Goal: Task Accomplishment & Management: Use online tool/utility

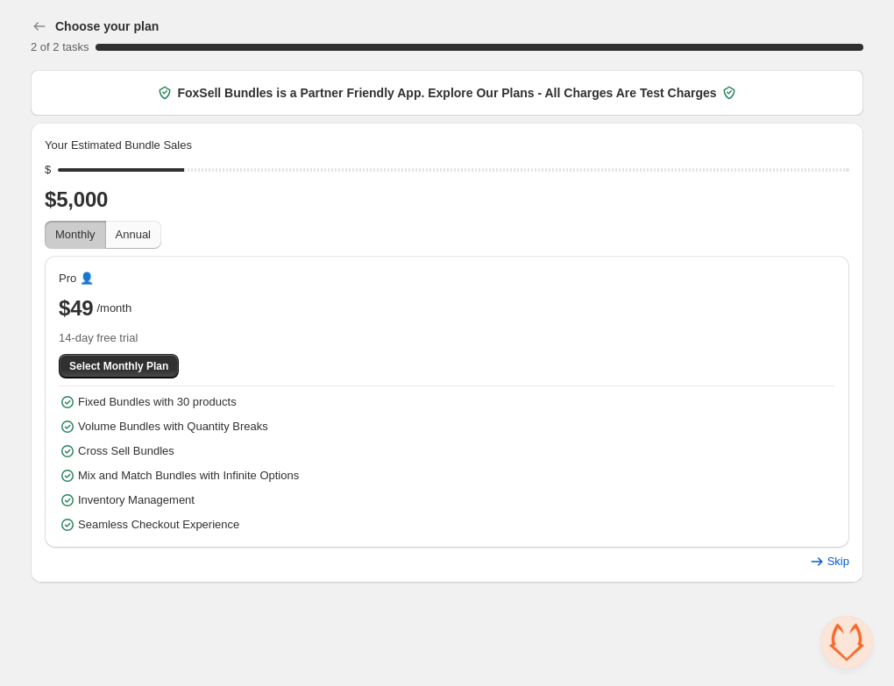
click at [135, 245] on button "Annual" at bounding box center [133, 235] width 56 height 28
click at [90, 238] on span "Monthly" at bounding box center [75, 234] width 40 height 13
drag, startPoint x: 188, startPoint y: 171, endPoint x: 96, endPoint y: 174, distance: 93.0
click at [96, 174] on input "range" at bounding box center [453, 170] width 791 height 25
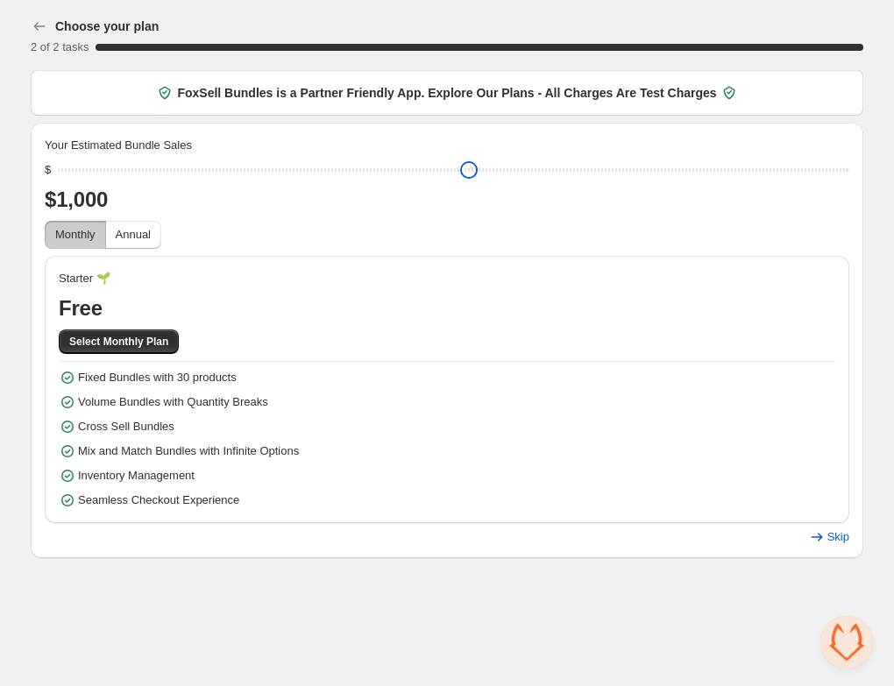
drag, startPoint x: 90, startPoint y: 168, endPoint x: 54, endPoint y: 168, distance: 35.9
type input "****"
click at [58, 168] on input "range" at bounding box center [453, 170] width 791 height 25
click at [158, 341] on span "Select Monthly Plan" at bounding box center [118, 342] width 99 height 14
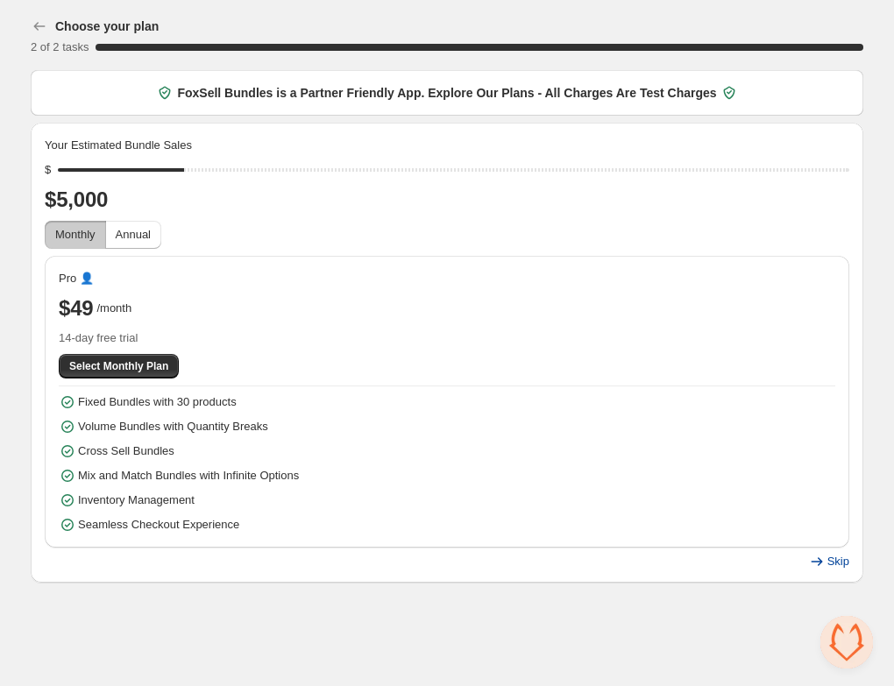
click at [835, 562] on span "Skip" at bounding box center [838, 562] width 22 height 14
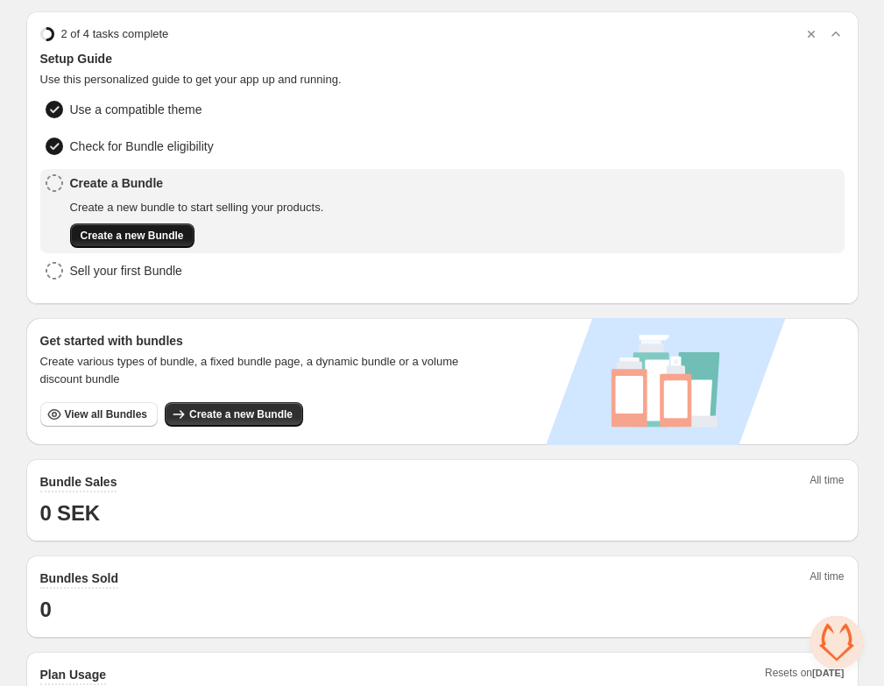
scroll to position [60, 0]
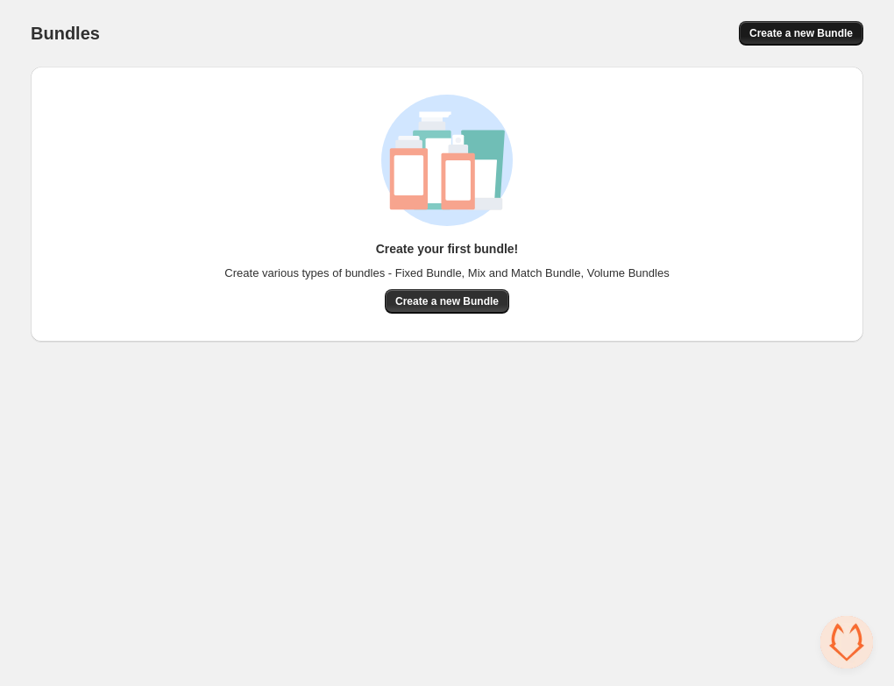
click at [797, 22] on button "Create a new Bundle" at bounding box center [801, 33] width 124 height 25
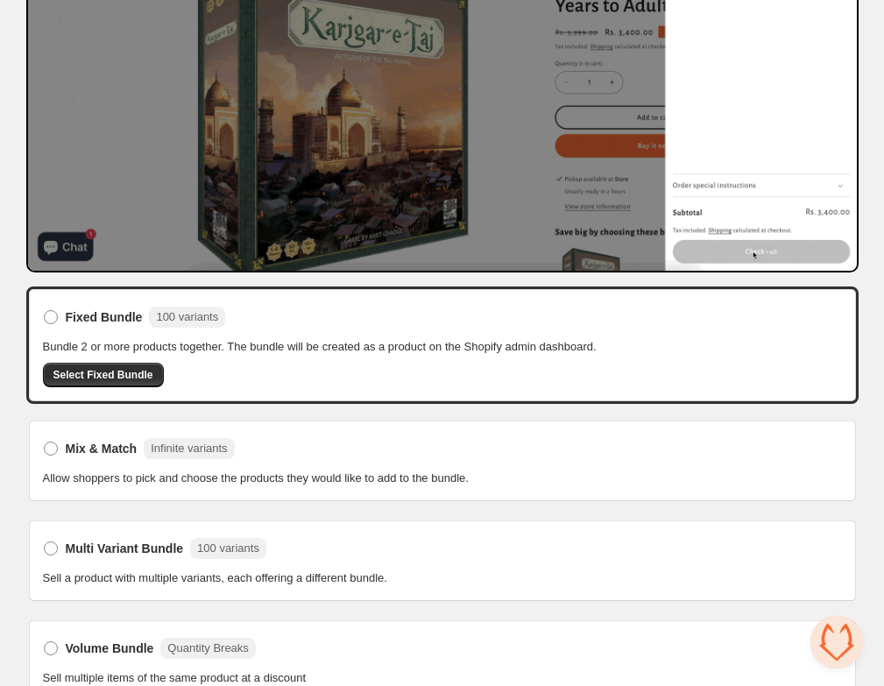
scroll to position [239, 0]
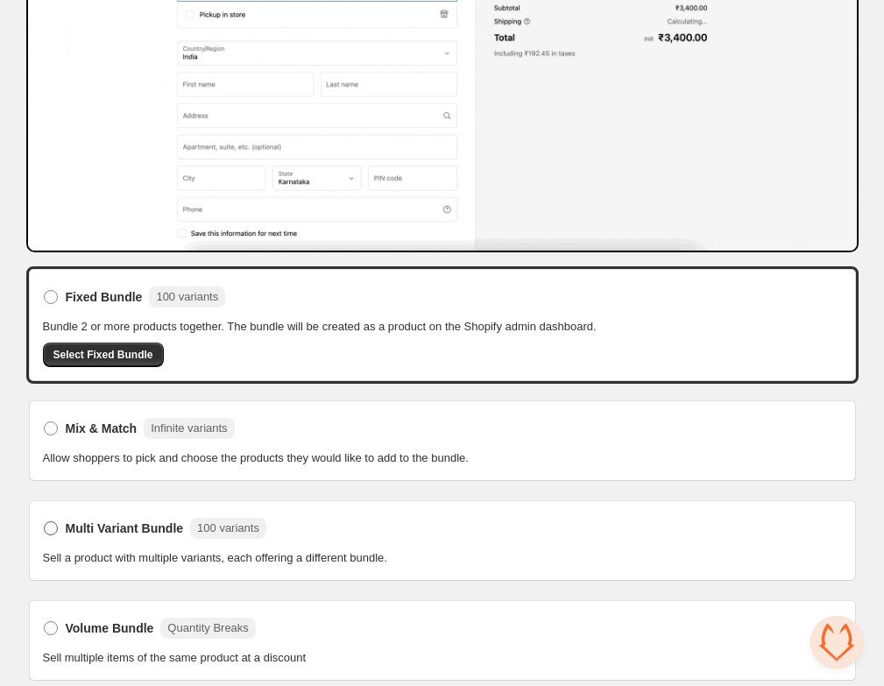
click at [51, 522] on span at bounding box center [51, 528] width 14 height 14
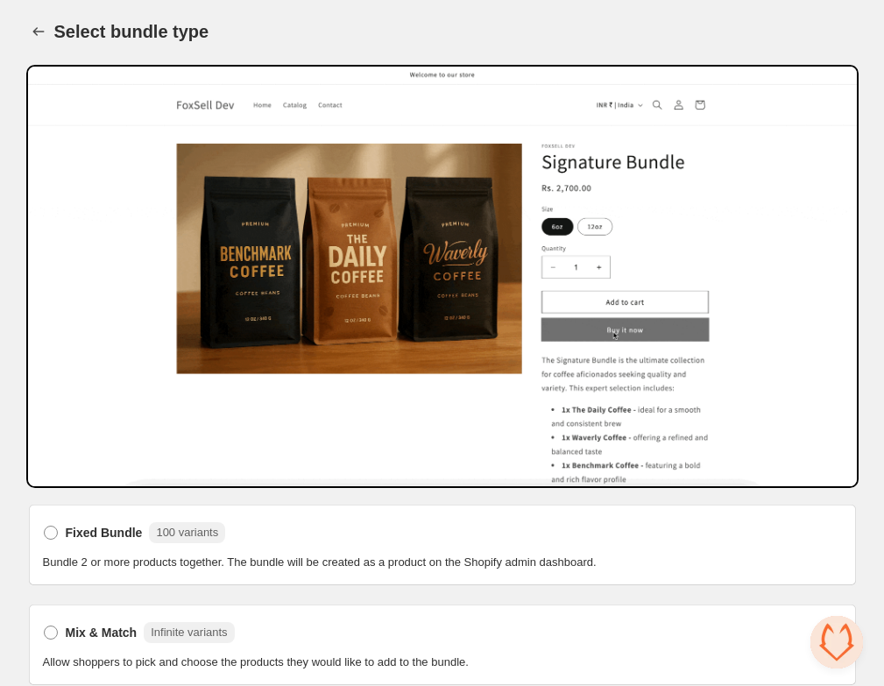
scroll to position [238, 0]
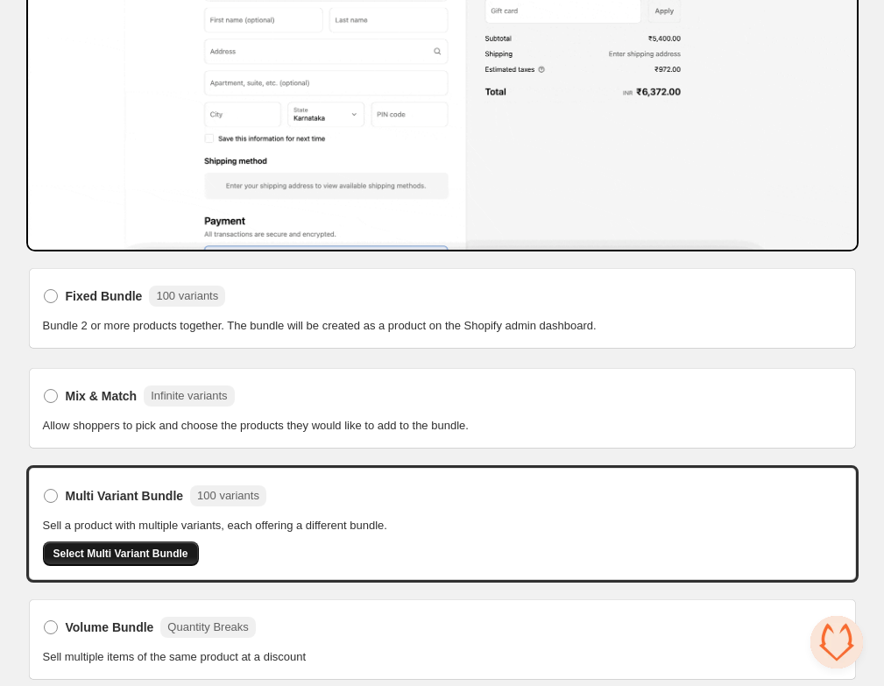
click at [151, 550] on span "Select Multi Variant Bundle" at bounding box center [120, 554] width 135 height 14
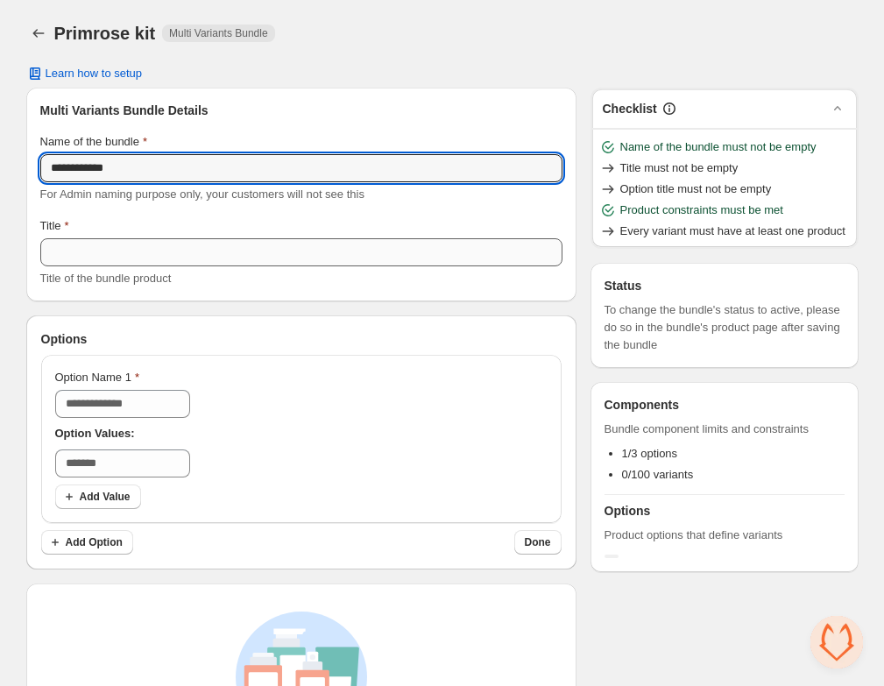
type input "**********"
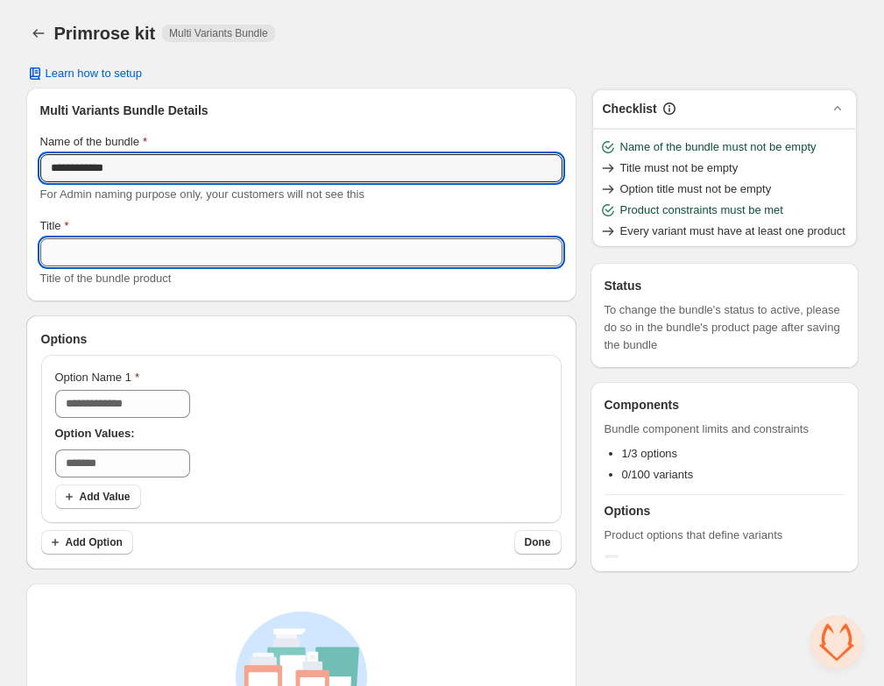
click at [223, 249] on input "Title" at bounding box center [301, 252] width 522 height 28
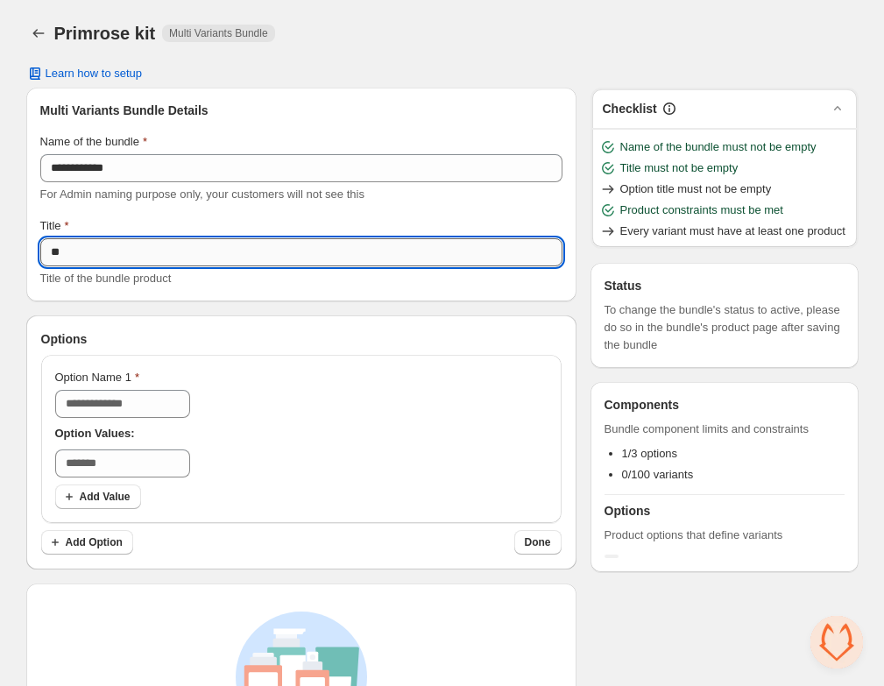
type input "***"
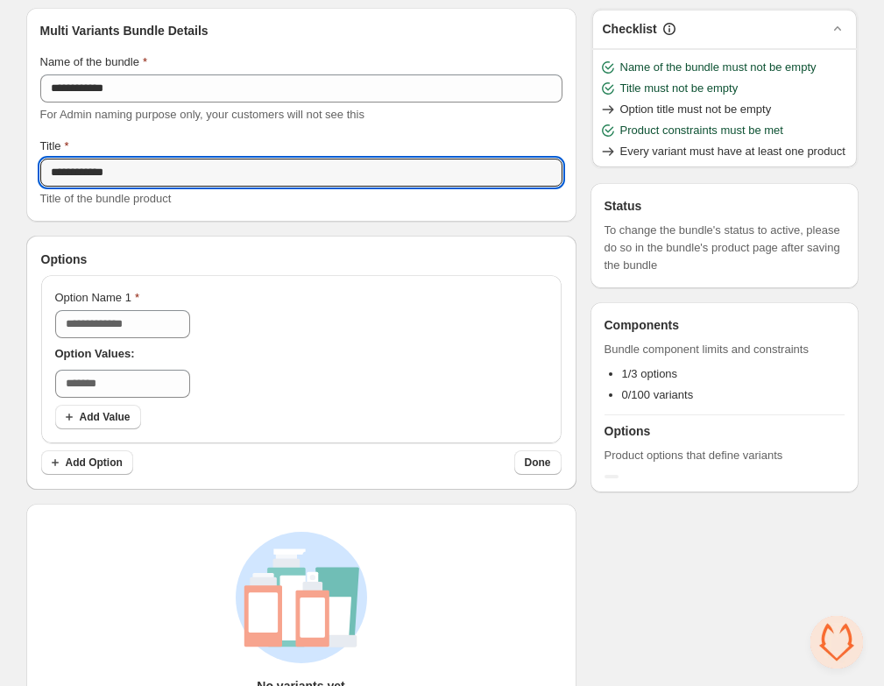
scroll to position [94, 0]
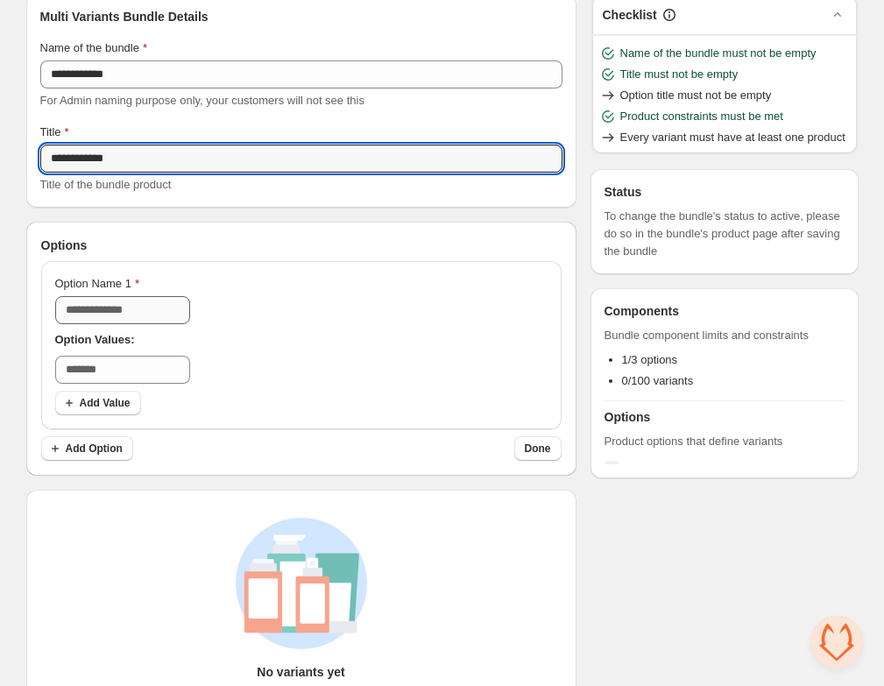
type input "**********"
click at [181, 314] on input "Option Name 1" at bounding box center [122, 310] width 135 height 28
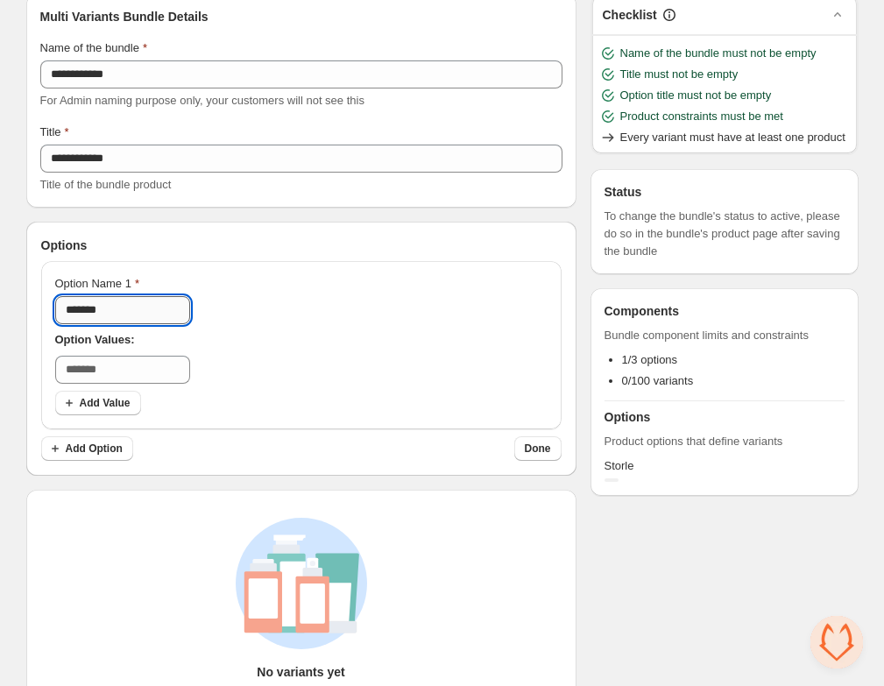
type input "*******"
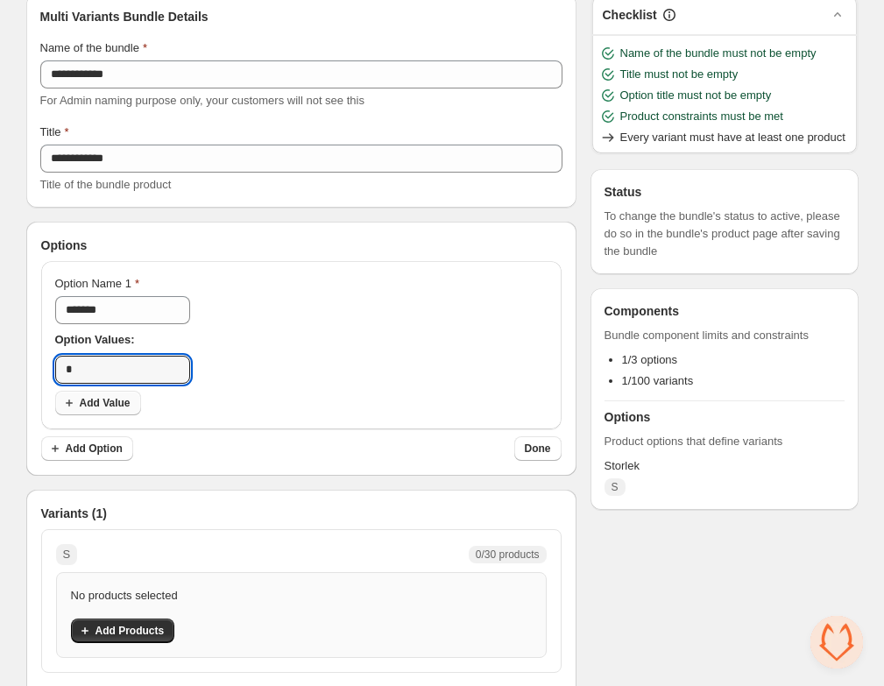
type input "*"
click at [131, 408] on button "Add Value" at bounding box center [98, 403] width 86 height 25
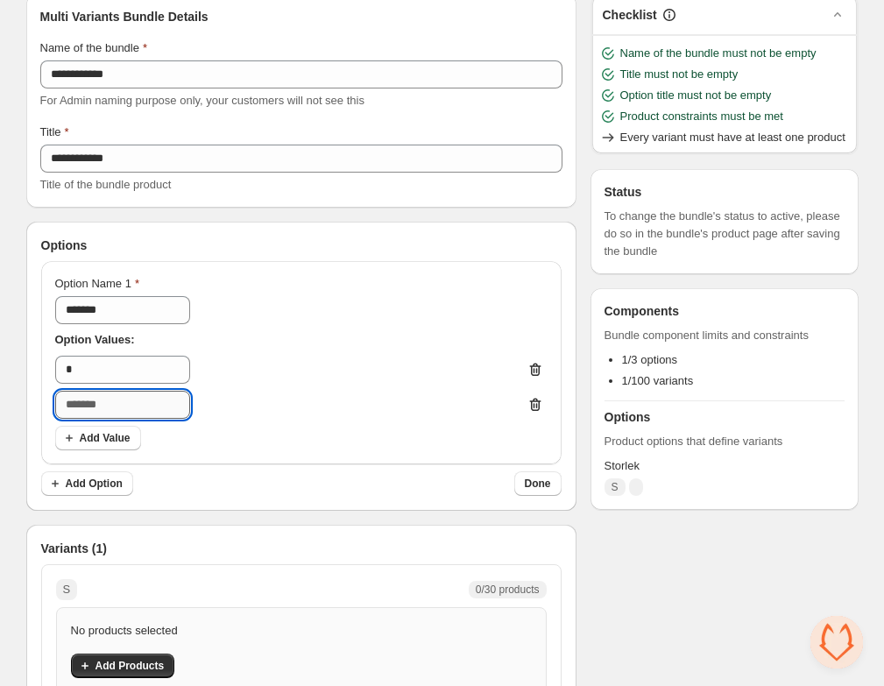
click at [138, 414] on input "text" at bounding box center [122, 405] width 135 height 28
type input "*******"
click at [109, 447] on button "Add Value" at bounding box center [98, 438] width 86 height 25
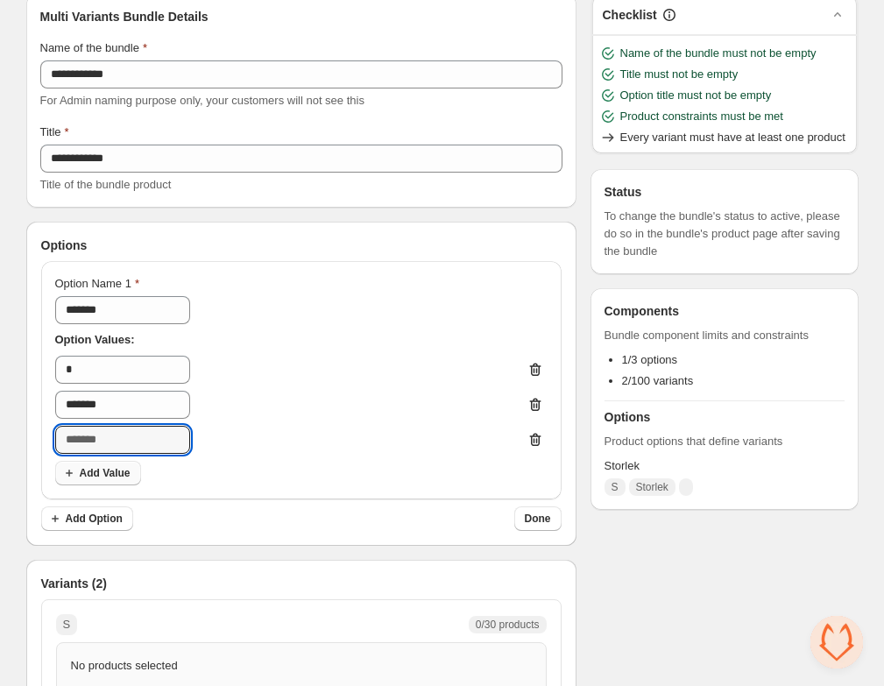
click at [109, 447] on input "text" at bounding box center [122, 440] width 135 height 28
type input "*"
click at [108, 457] on div "Option Name 1 ******* Option Values: * ******* * Add Value" at bounding box center [301, 380] width 493 height 210
click at [103, 490] on div "Option Name 1 ******* Option Values: * ******* * Add Value" at bounding box center [301, 380] width 521 height 238
click at [110, 480] on button "Add Value" at bounding box center [98, 473] width 86 height 25
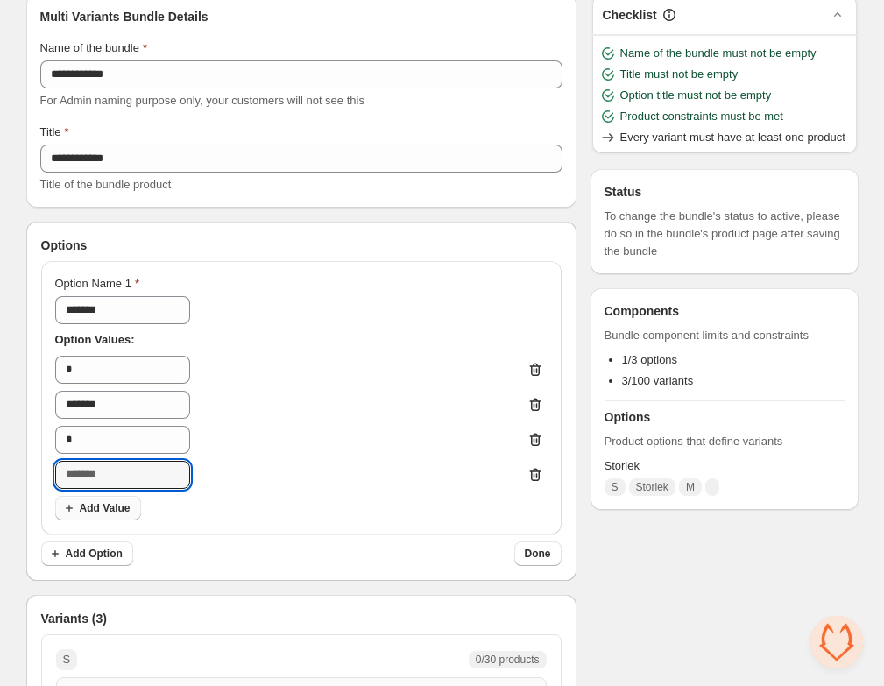
click at [110, 480] on input "text" at bounding box center [122, 475] width 135 height 28
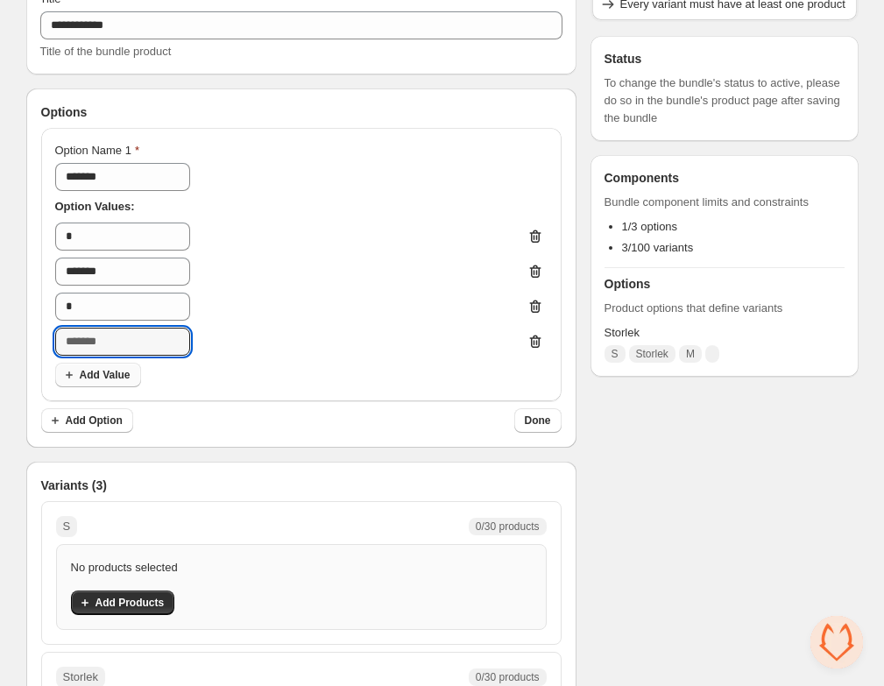
scroll to position [222, 0]
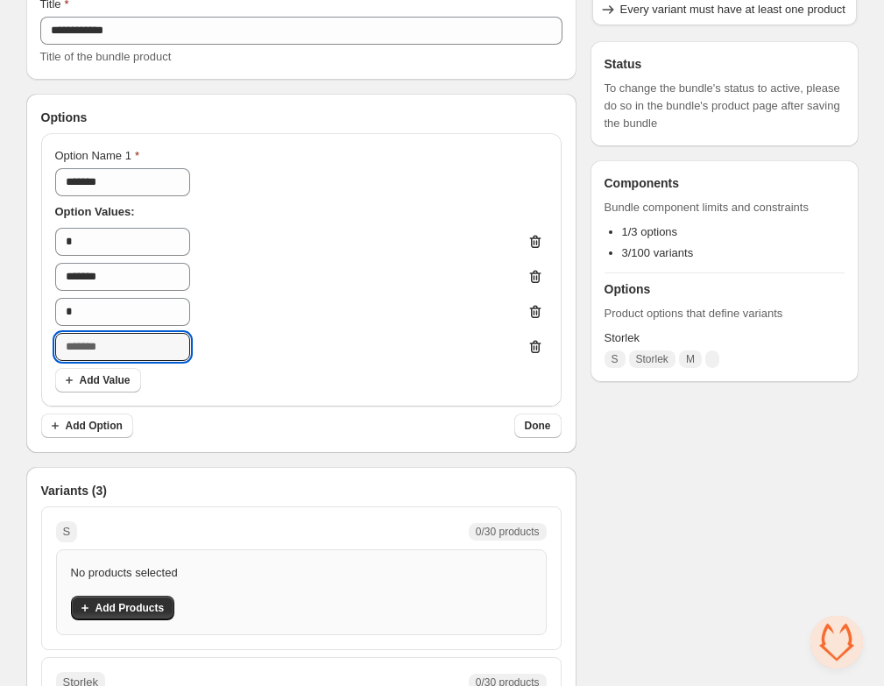
click at [525, 353] on button "Delete value 4" at bounding box center [535, 347] width 25 height 28
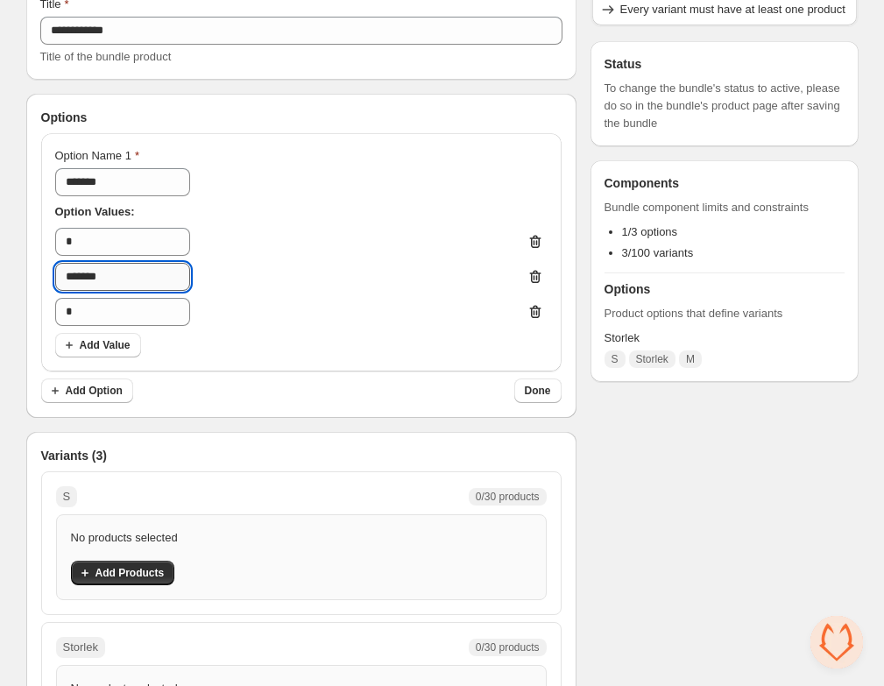
click at [163, 273] on input "*******" at bounding box center [122, 277] width 135 height 28
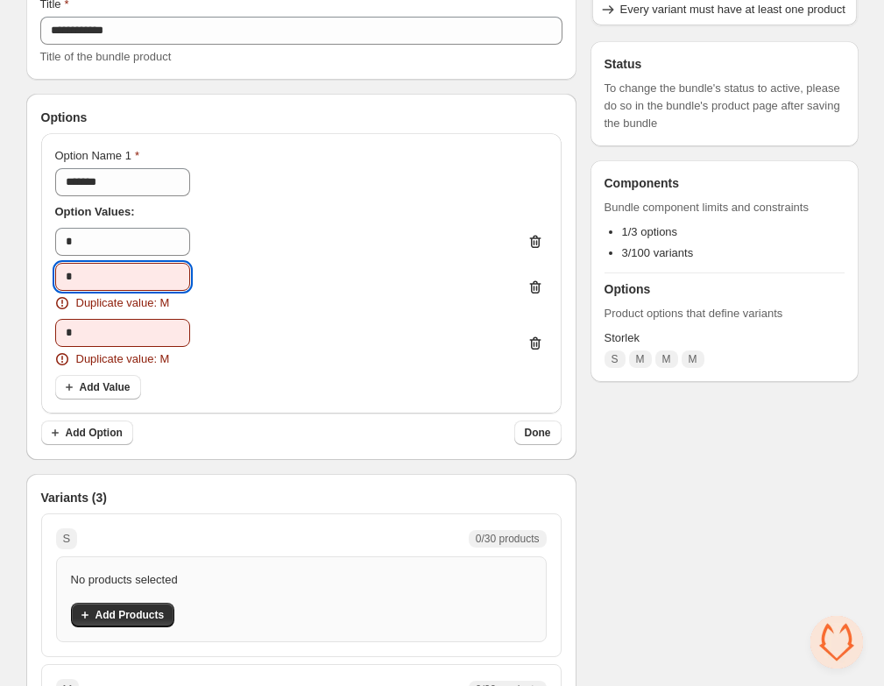
type input "*"
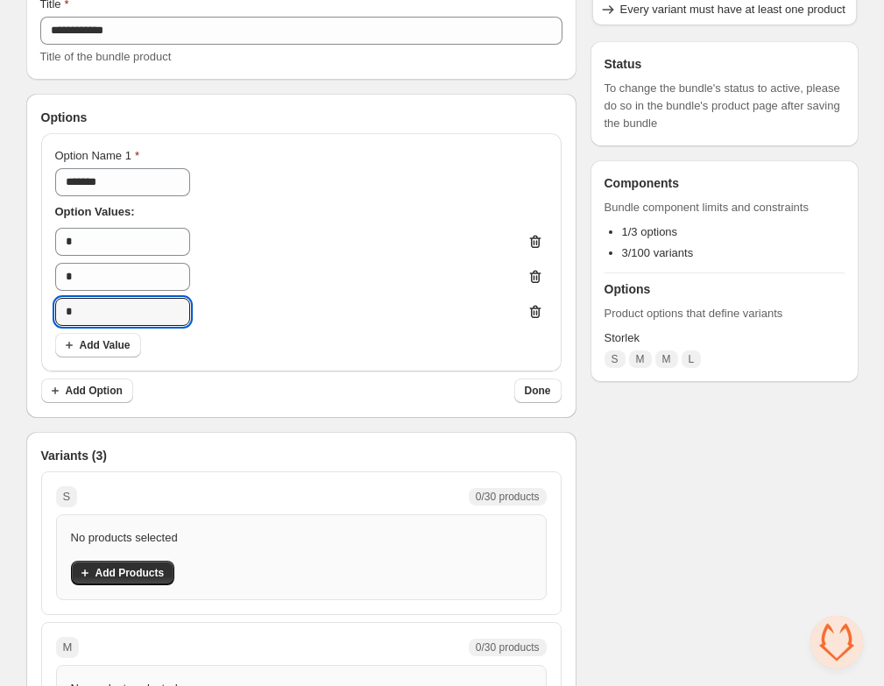
type input "*"
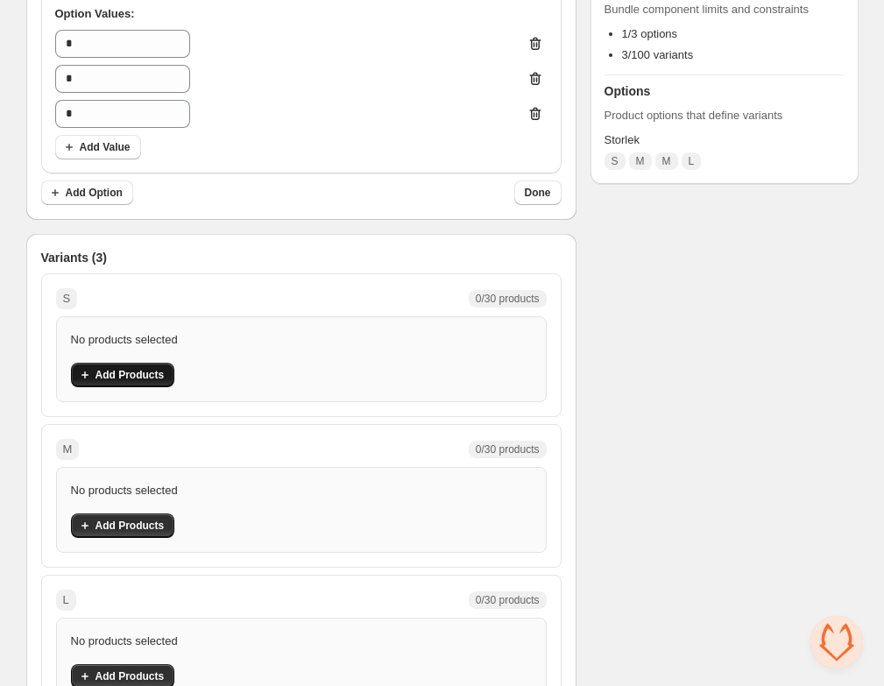
scroll to position [443, 0]
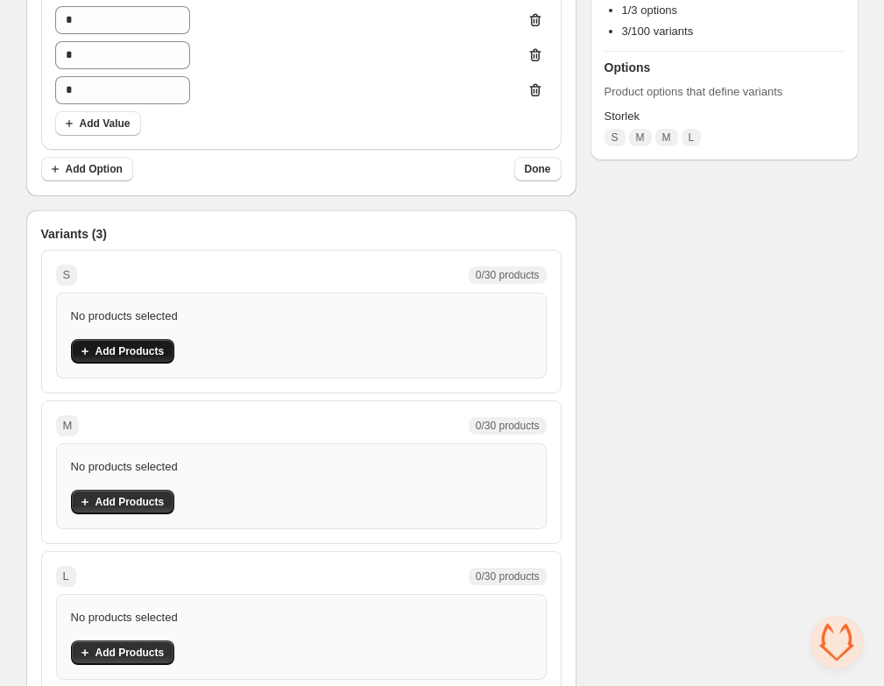
click at [150, 351] on span "Add Products" at bounding box center [130, 351] width 69 height 14
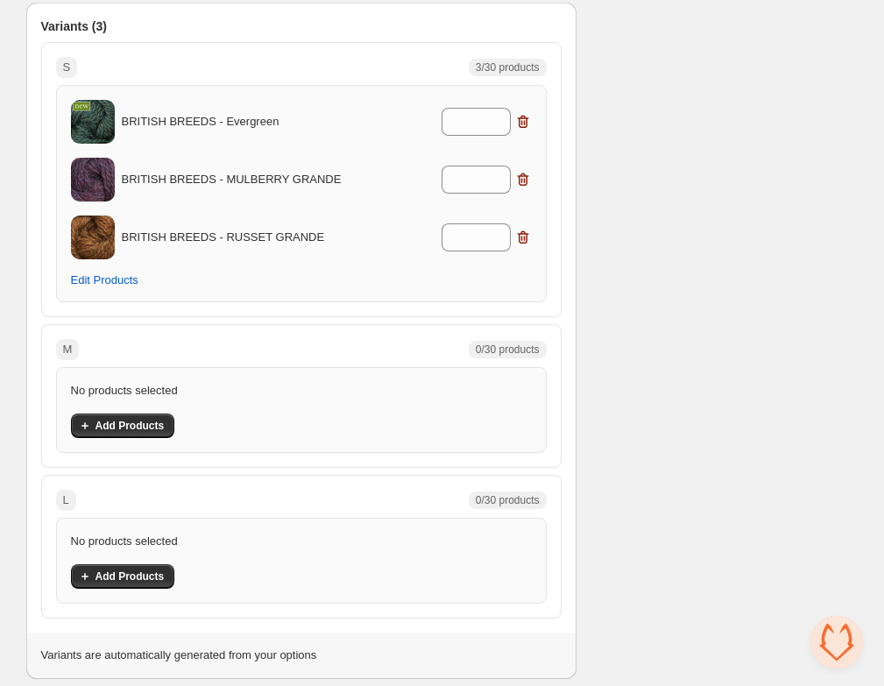
scroll to position [649, 0]
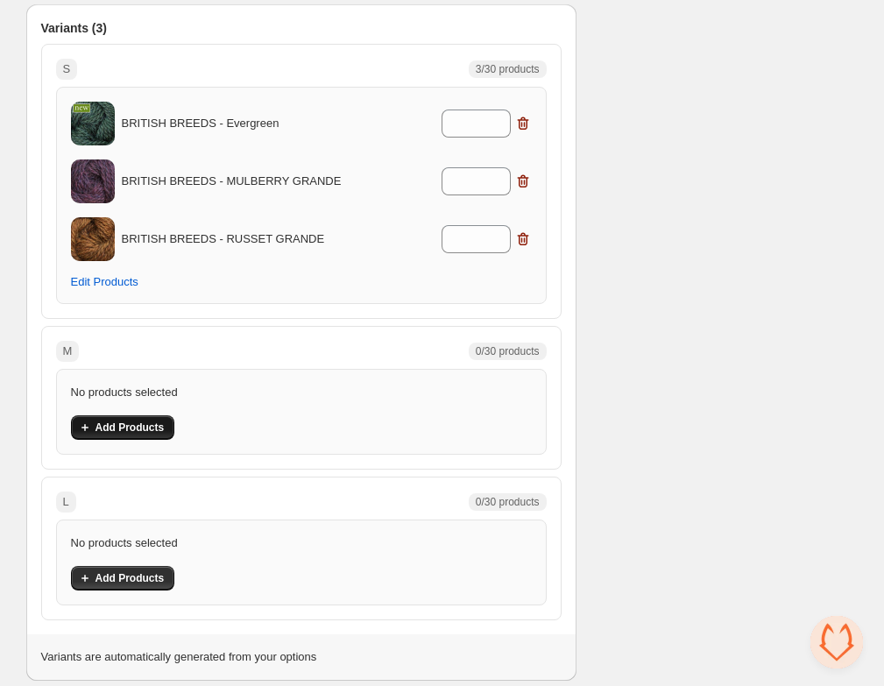
click at [145, 433] on span "Add Products" at bounding box center [130, 428] width 69 height 14
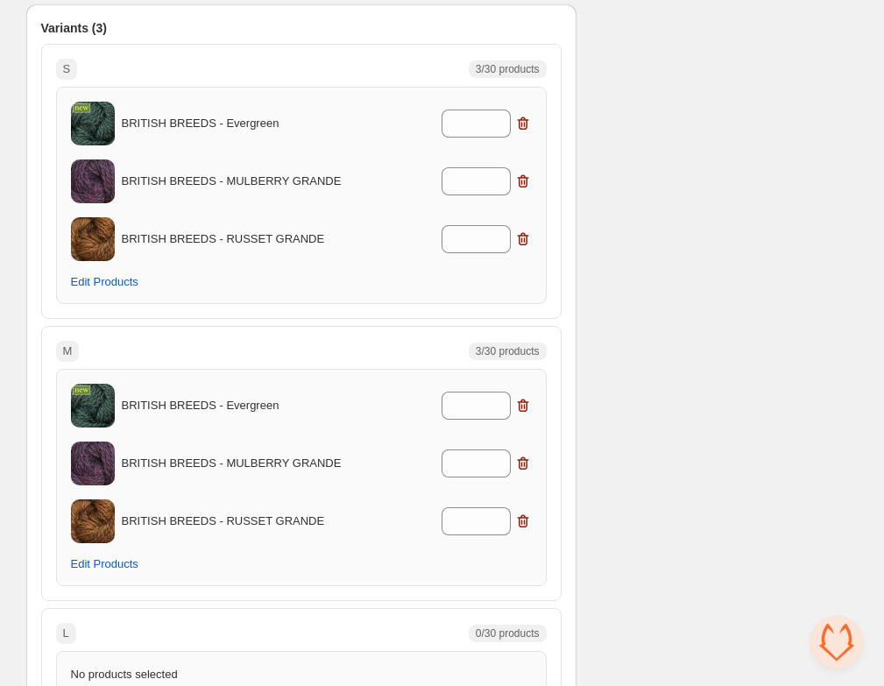
scroll to position [790, 0]
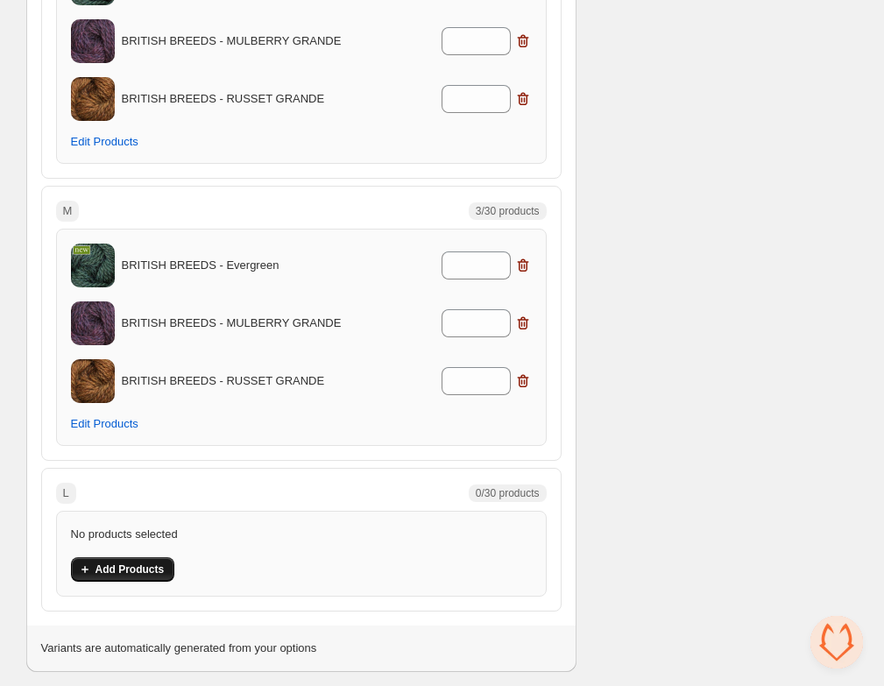
click at [120, 566] on span "Add Products" at bounding box center [130, 570] width 69 height 14
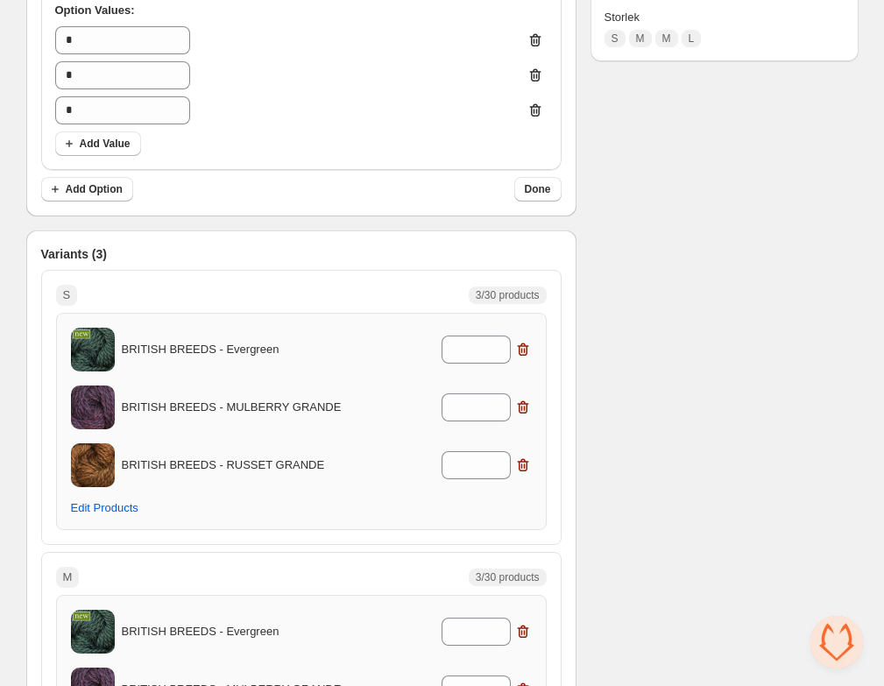
scroll to position [438, 0]
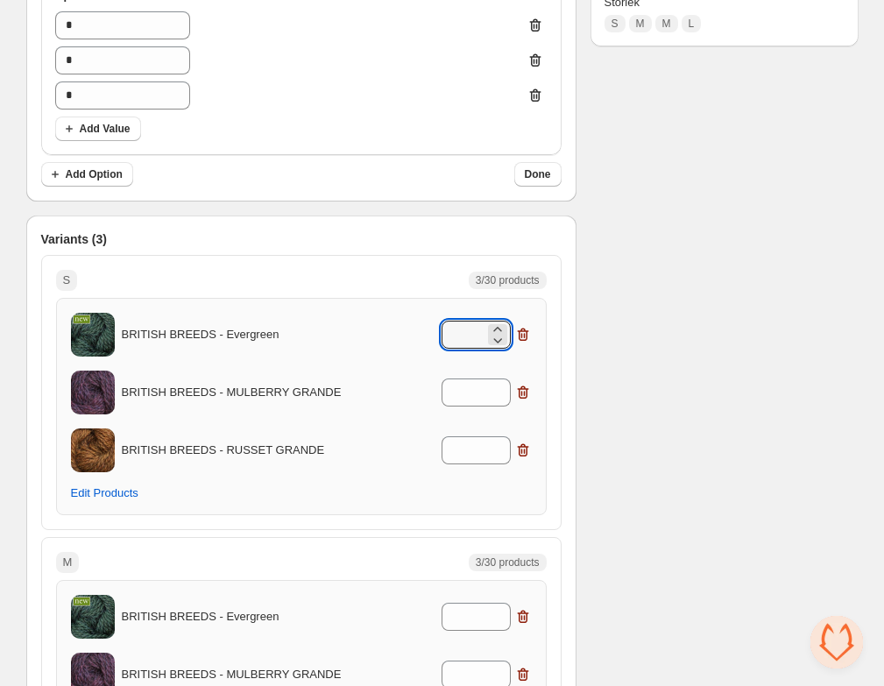
drag, startPoint x: 471, startPoint y: 338, endPoint x: 400, endPoint y: 330, distance: 71.4
click at [401, 330] on div "*" at bounding box center [445, 335] width 173 height 28
type input "*"
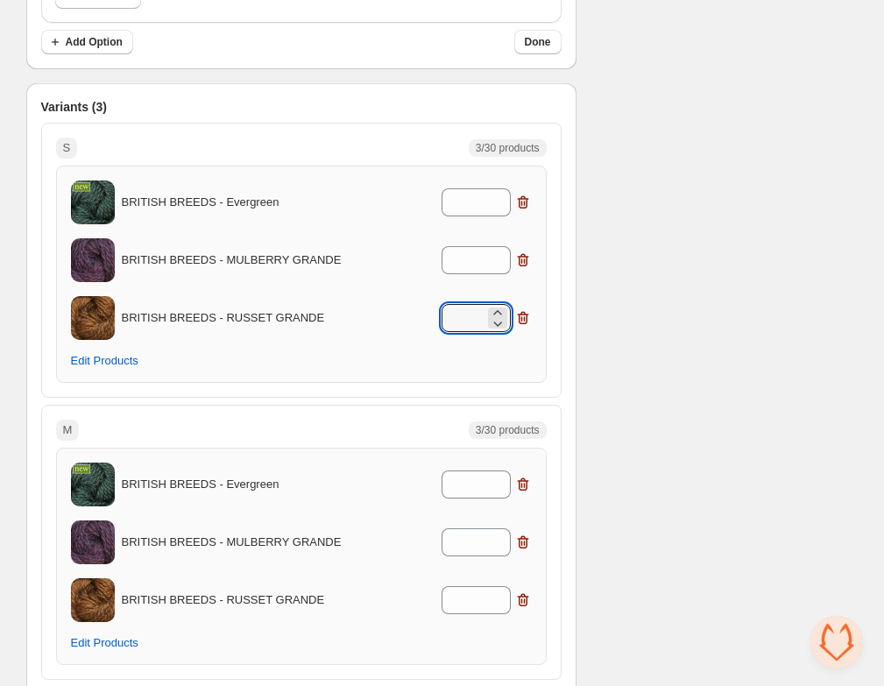
scroll to position [586, 0]
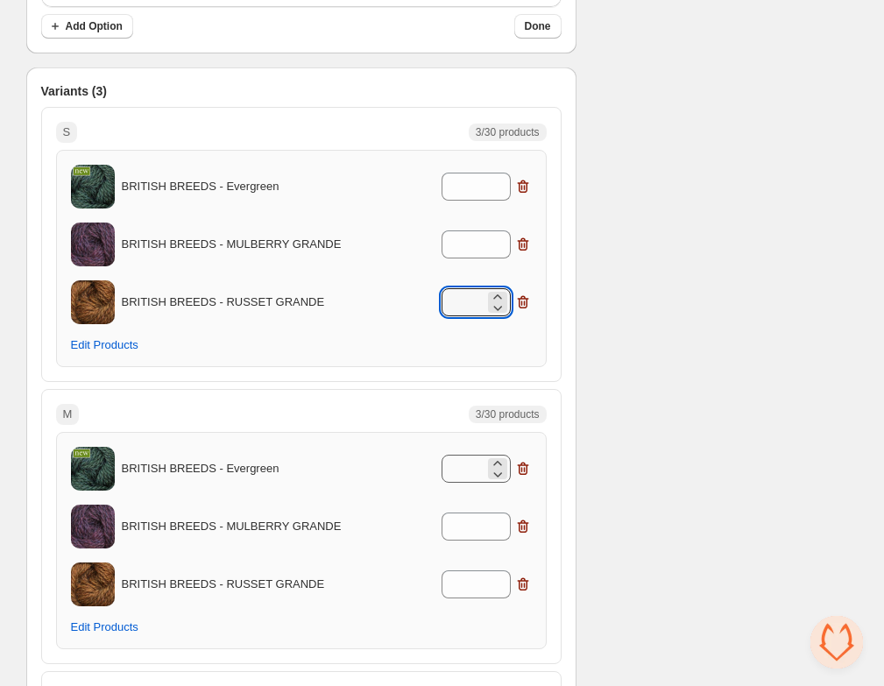
type input "*"
drag, startPoint x: 465, startPoint y: 474, endPoint x: 434, endPoint y: 474, distance: 31.5
click at [434, 474] on div "*" at bounding box center [445, 469] width 173 height 28
type input "*"
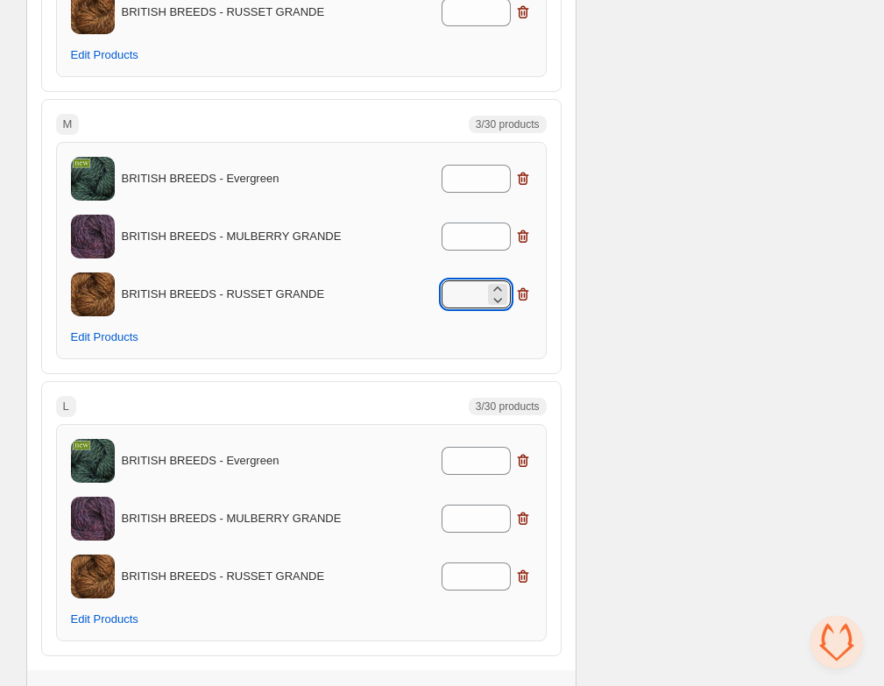
scroll to position [891, 0]
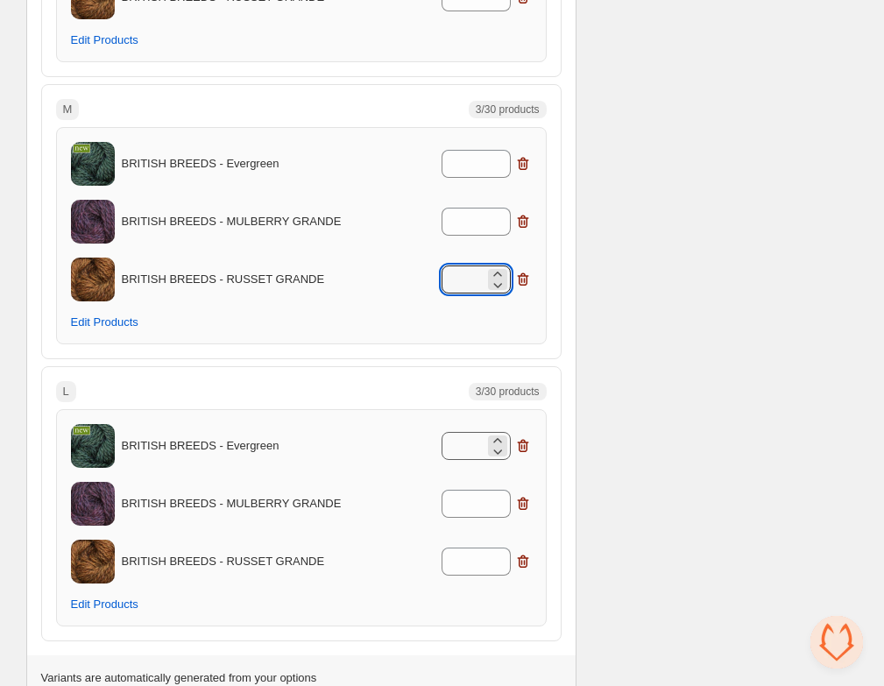
type input "*"
click at [472, 454] on input "*" at bounding box center [463, 446] width 43 height 28
type input "*"
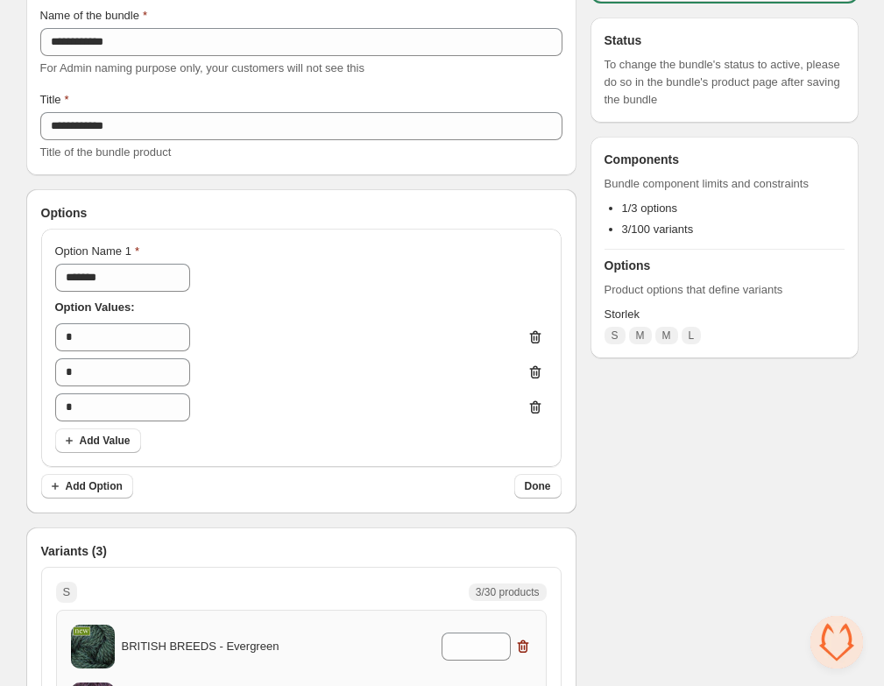
scroll to position [131, 0]
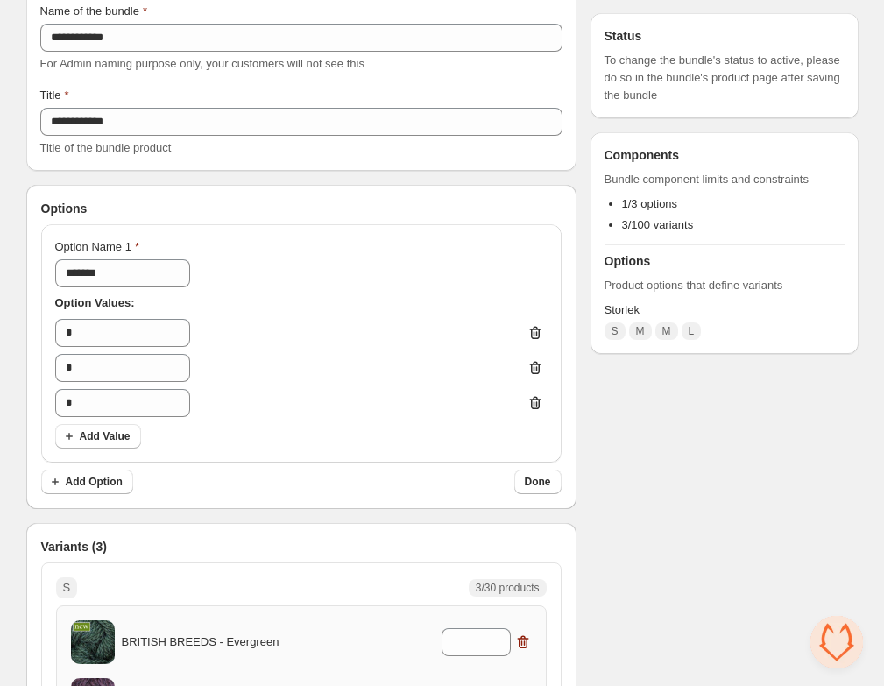
type input "*"
click at [544, 485] on span "Done" at bounding box center [538, 482] width 26 height 14
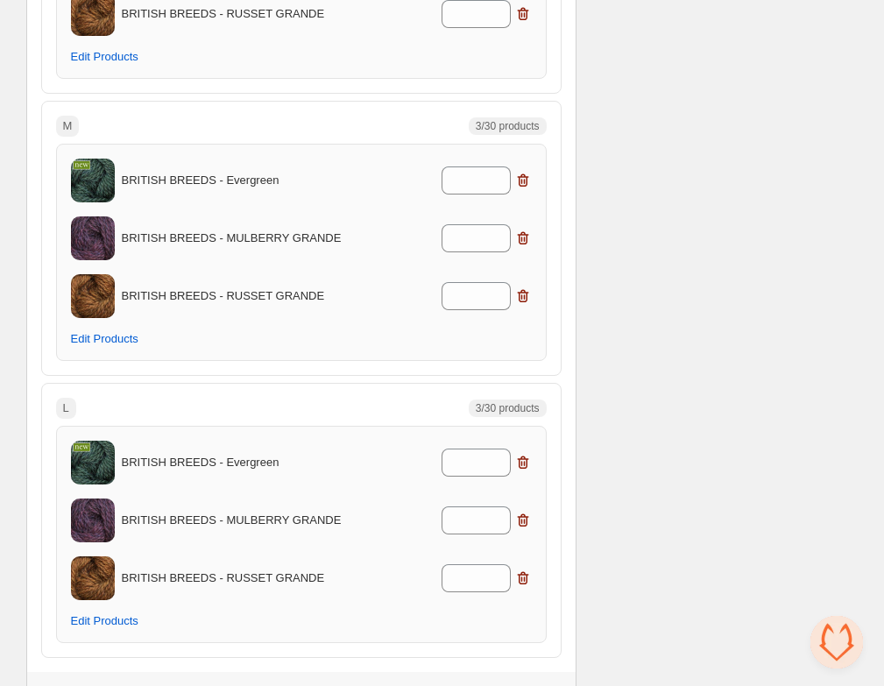
scroll to position [0, 0]
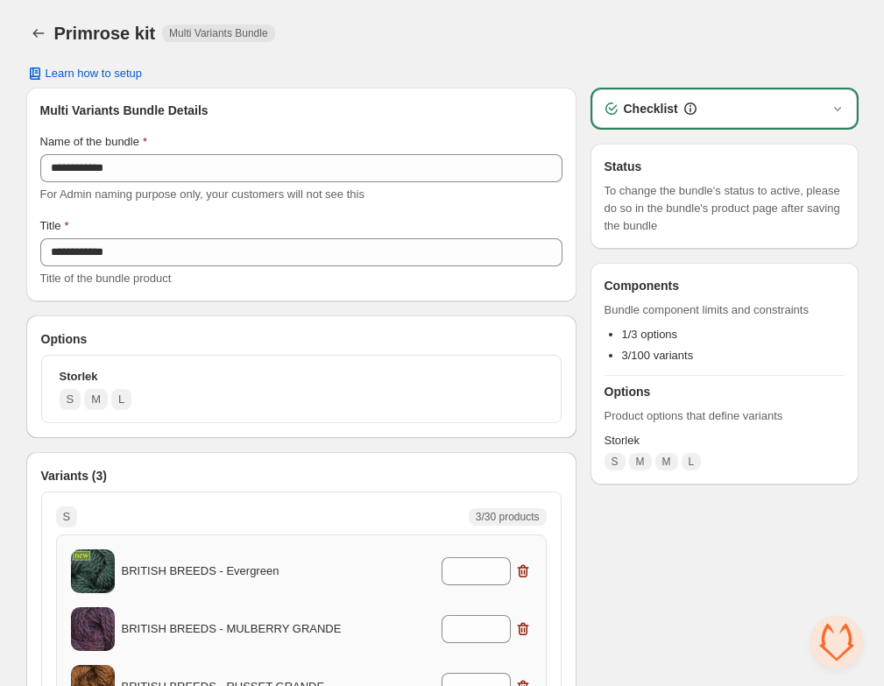
click at [505, 25] on div "Primrose kit Multi Variants Bundle" at bounding box center [456, 33] width 804 height 25
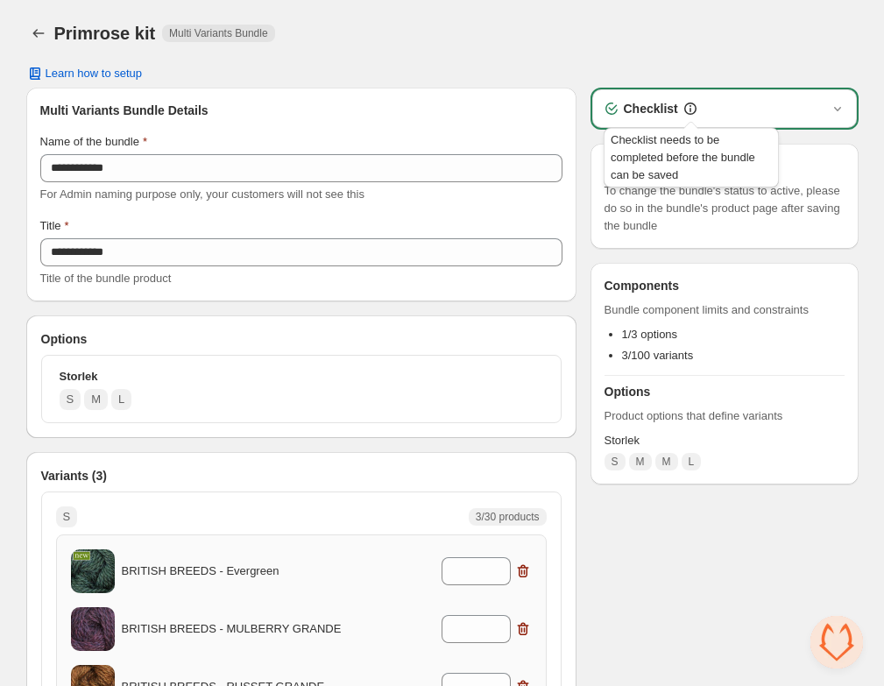
click at [693, 107] on icon at bounding box center [691, 109] width 18 height 18
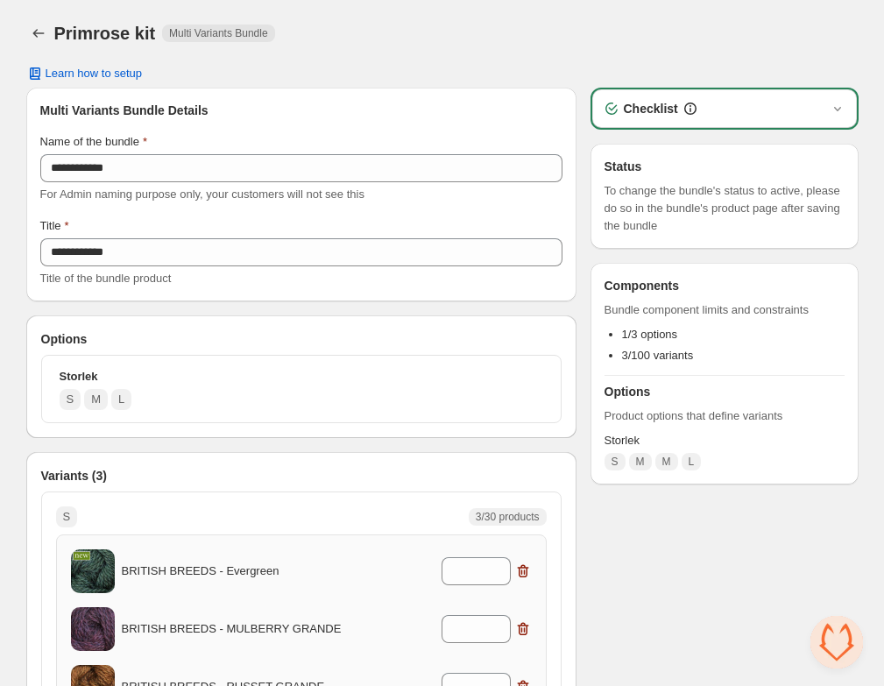
click at [819, 104] on div "Checklist" at bounding box center [725, 109] width 244 height 18
click at [839, 110] on icon "button" at bounding box center [838, 109] width 18 height 18
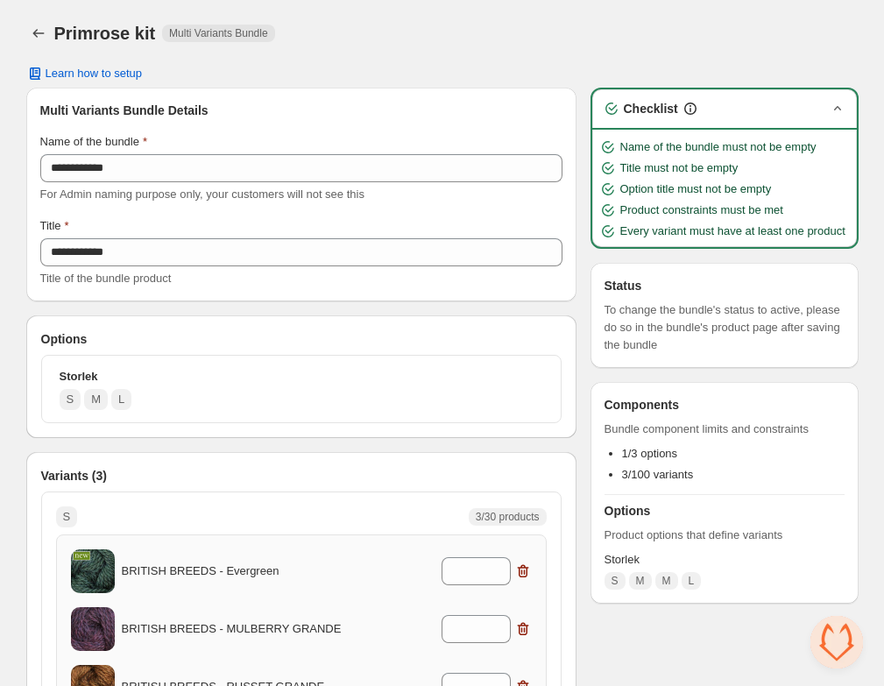
click at [839, 110] on icon "button" at bounding box center [838, 109] width 18 height 18
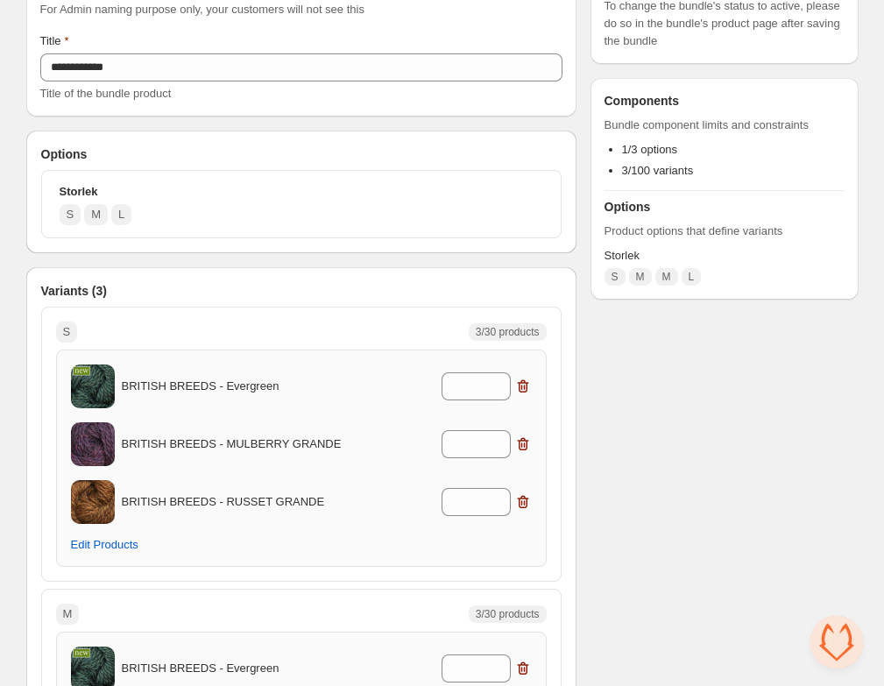
scroll to position [188, 0]
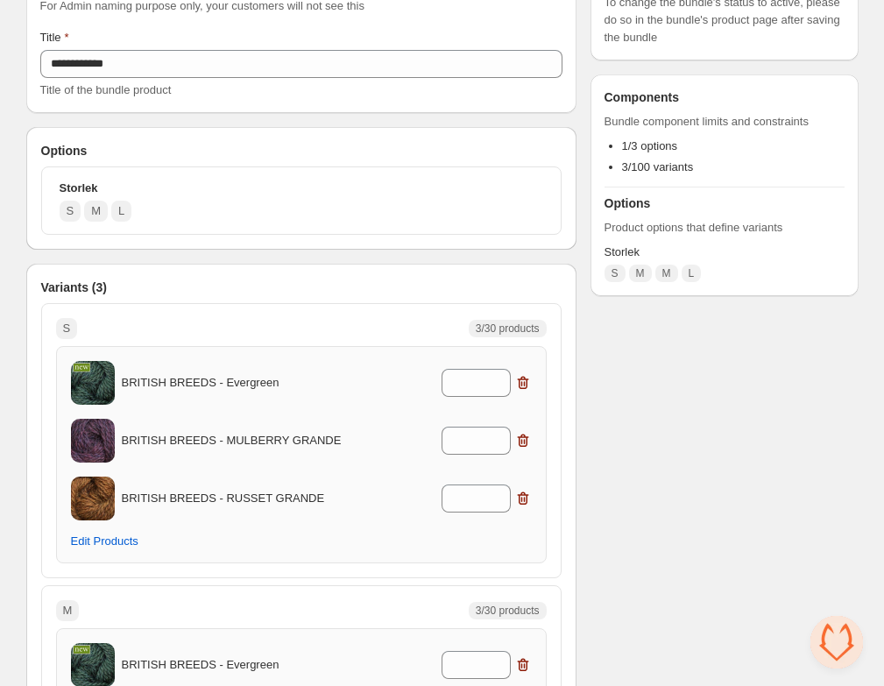
click at [230, 223] on button "Storlek S M L" at bounding box center [301, 200] width 505 height 53
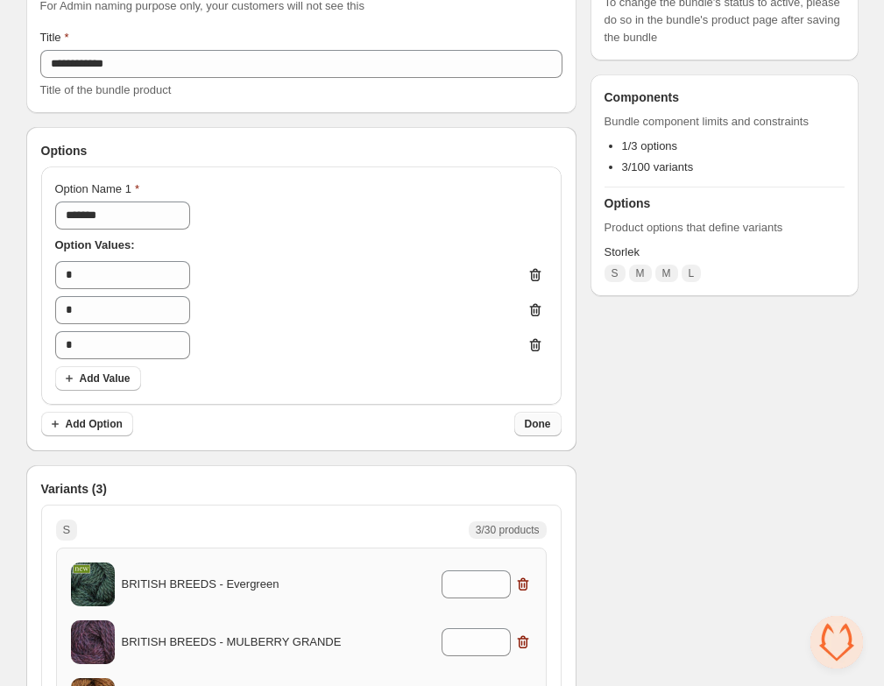
click at [543, 423] on span "Done" at bounding box center [538, 424] width 26 height 14
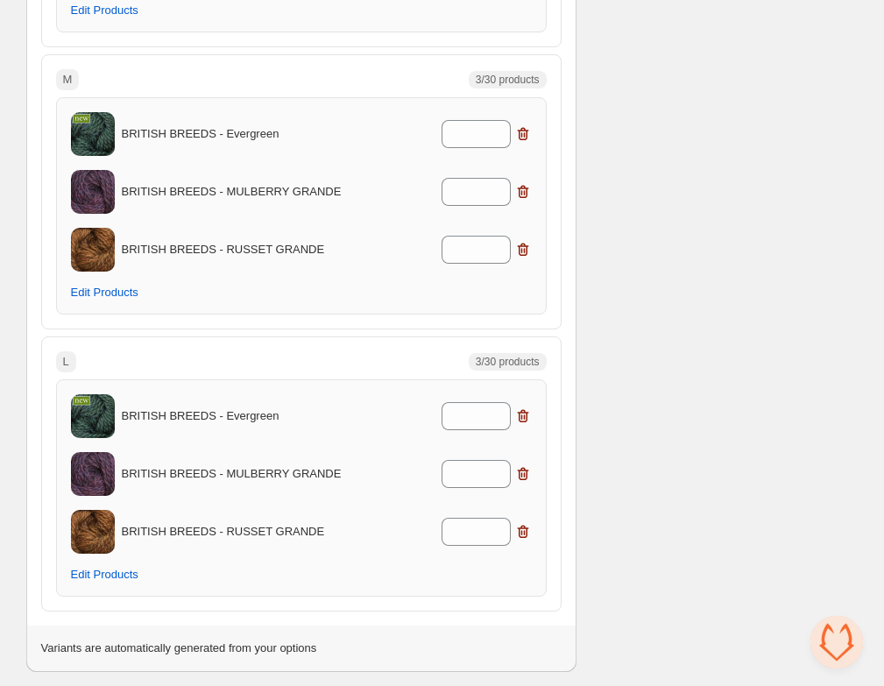
scroll to position [0, 0]
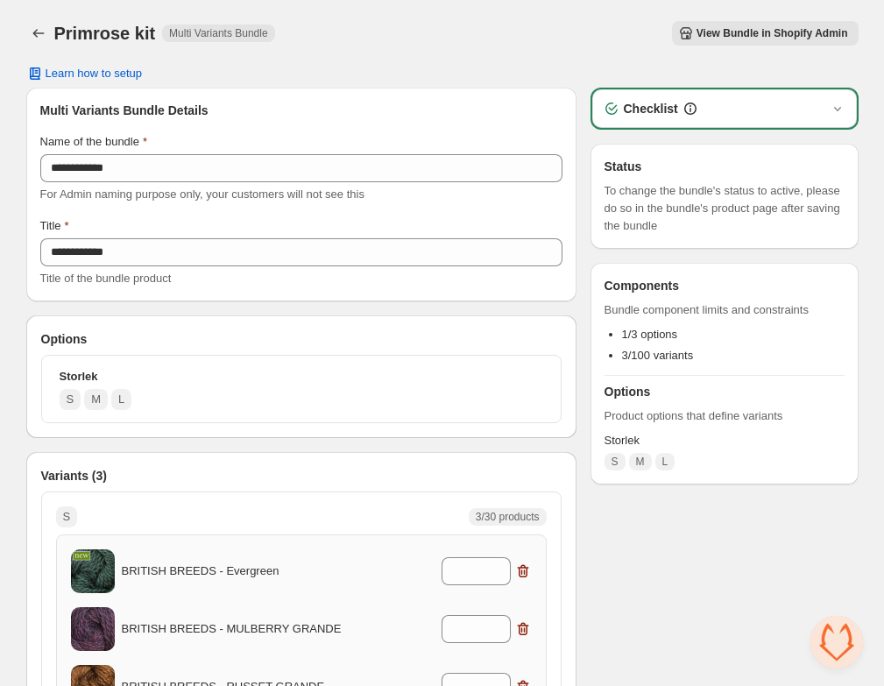
scroll to position [8, 0]
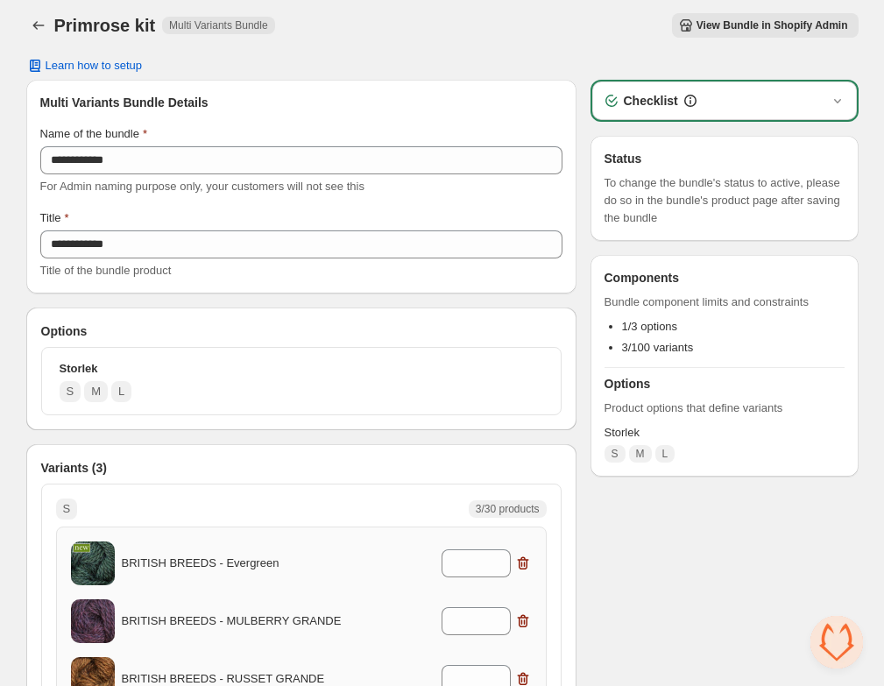
click at [795, 24] on span "View Bundle in Shopify Admin" at bounding box center [773, 25] width 152 height 14
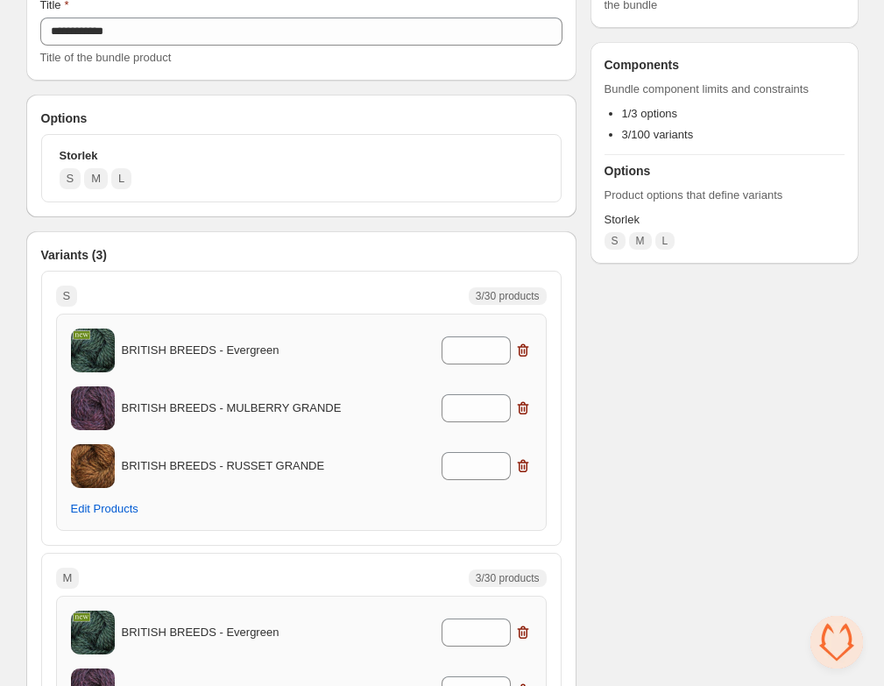
scroll to position [222, 0]
click at [114, 505] on span "Edit Products" at bounding box center [104, 508] width 67 height 14
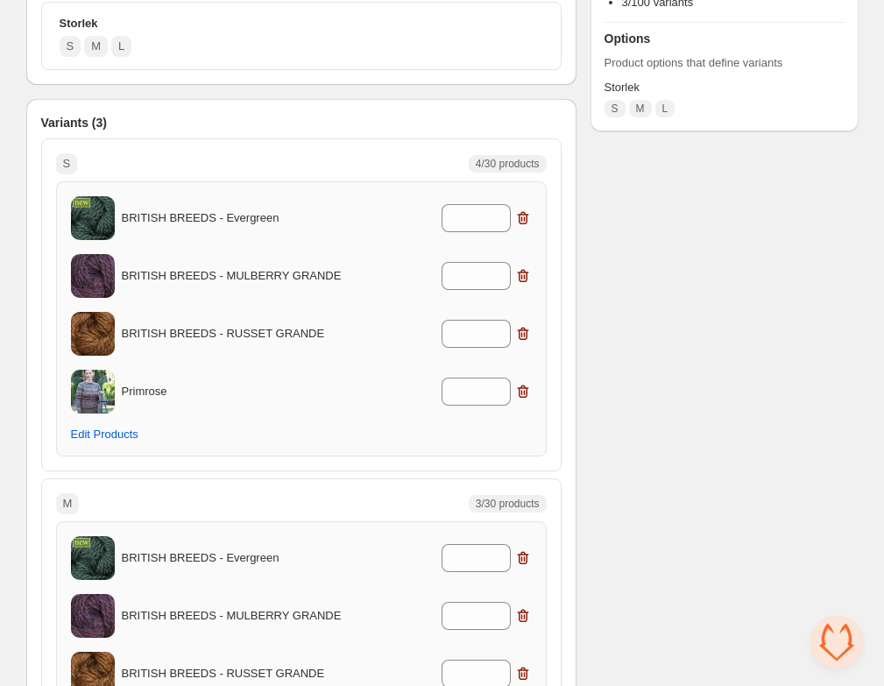
scroll to position [352, 0]
click at [526, 335] on icon "button" at bounding box center [522, 335] width 11 height 13
type input "*"
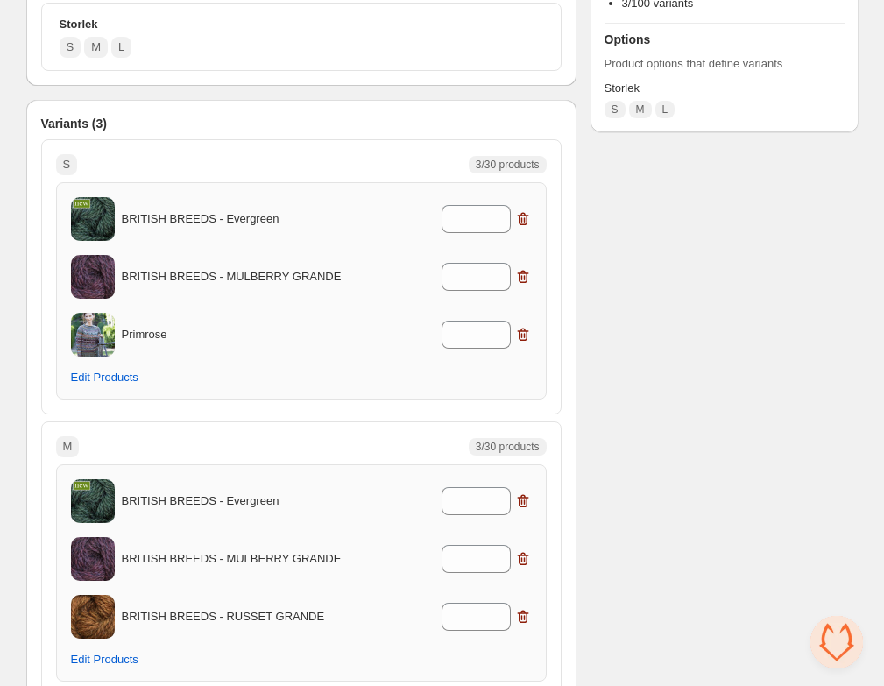
click at [126, 365] on div "BRITISH BREEDS - Evergreen * BRITISH BREEDS - MULBERRY GRANDE * Primrose * Edit…" at bounding box center [301, 291] width 461 height 188
click at [121, 372] on span "Edit Products" at bounding box center [104, 378] width 67 height 14
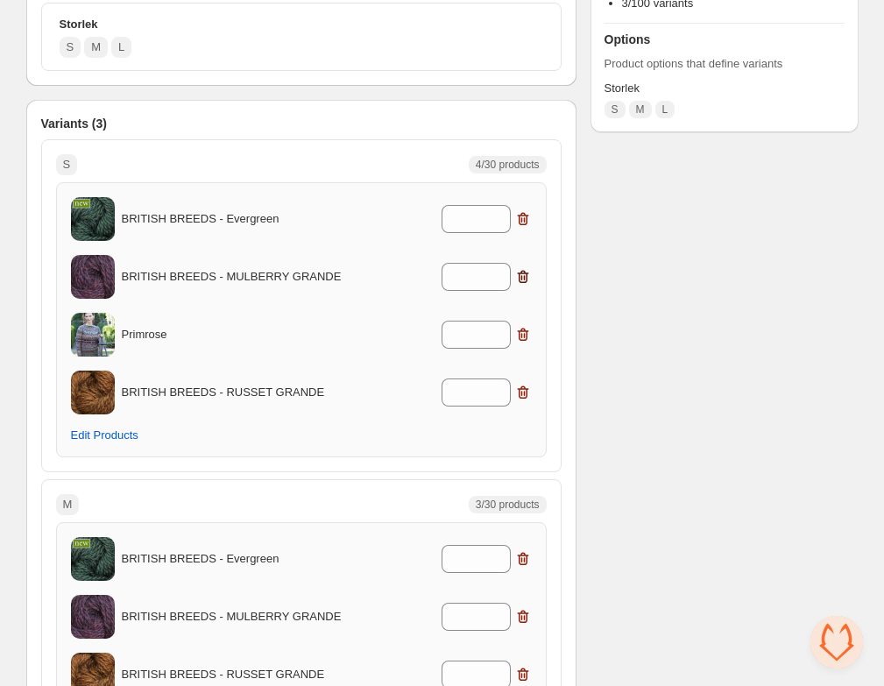
click at [525, 274] on icon "button" at bounding box center [523, 277] width 18 height 18
type input "*"
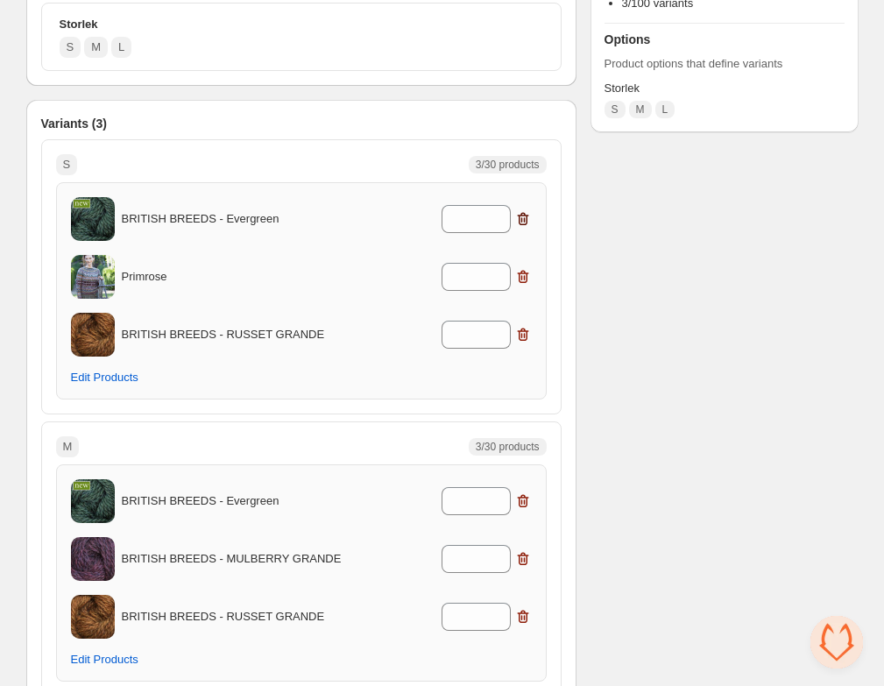
click at [525, 224] on icon "button" at bounding box center [522, 219] width 11 height 13
type input "*"
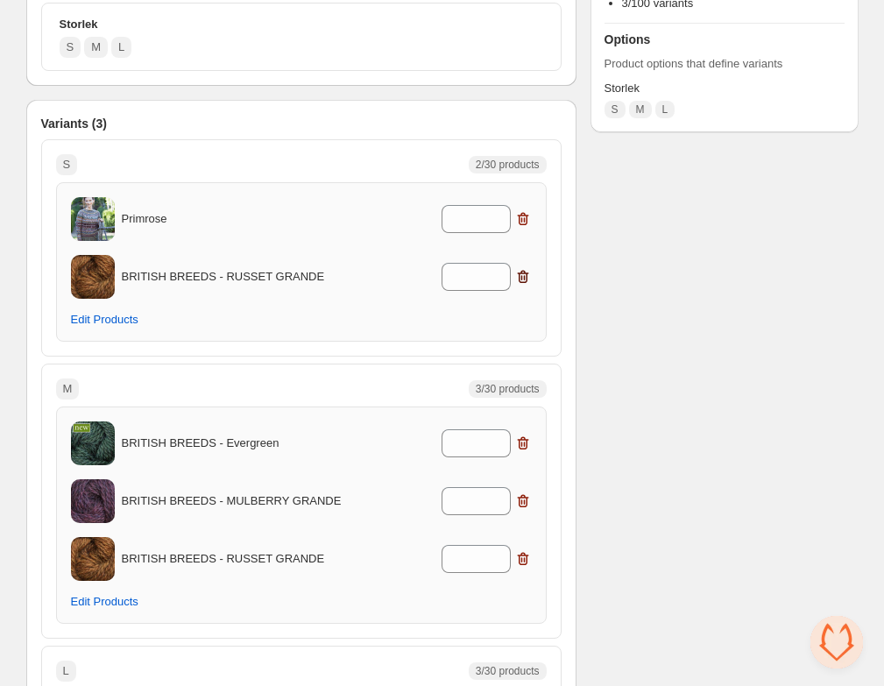
click at [523, 280] on icon "button" at bounding box center [523, 277] width 18 height 18
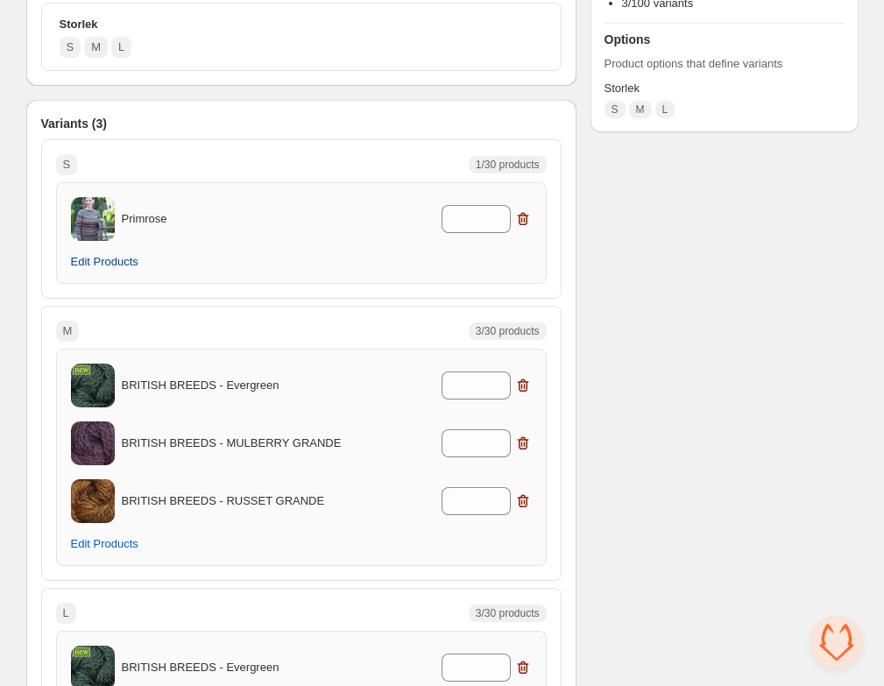
click at [92, 251] on button "Edit Products" at bounding box center [104, 262] width 89 height 25
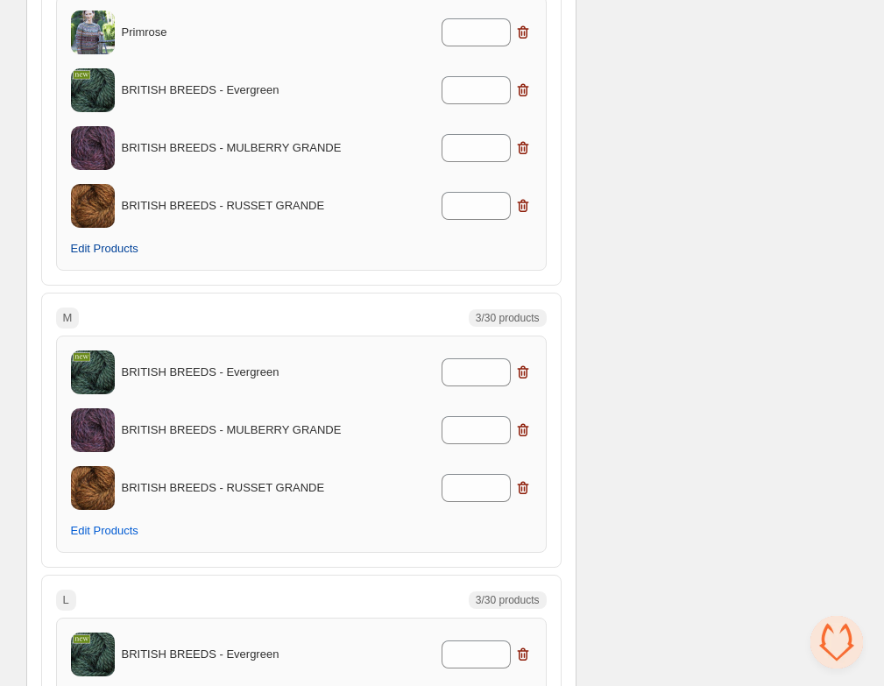
scroll to position [542, 0]
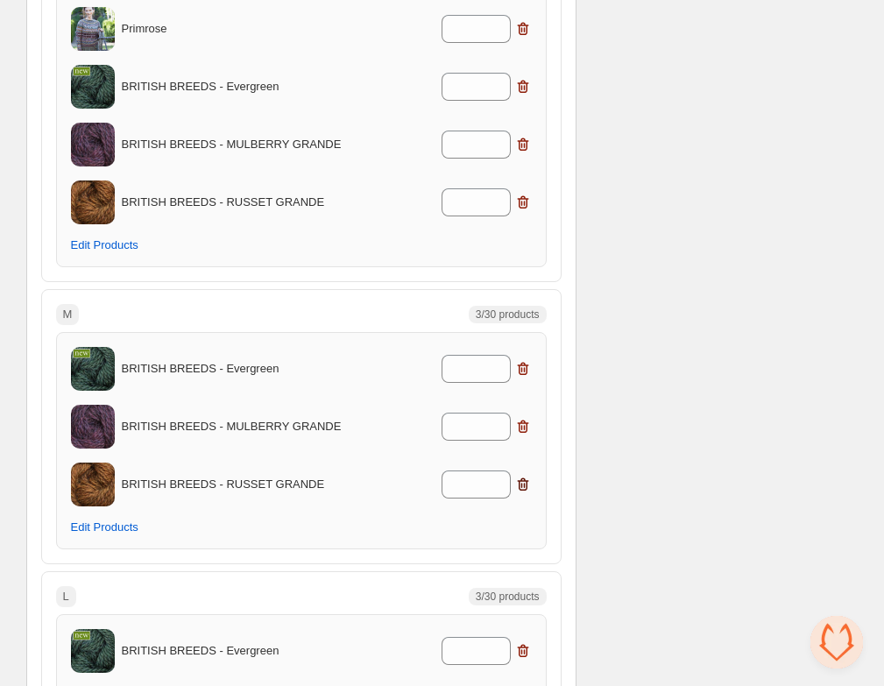
click at [517, 483] on icon "button" at bounding box center [523, 485] width 18 height 18
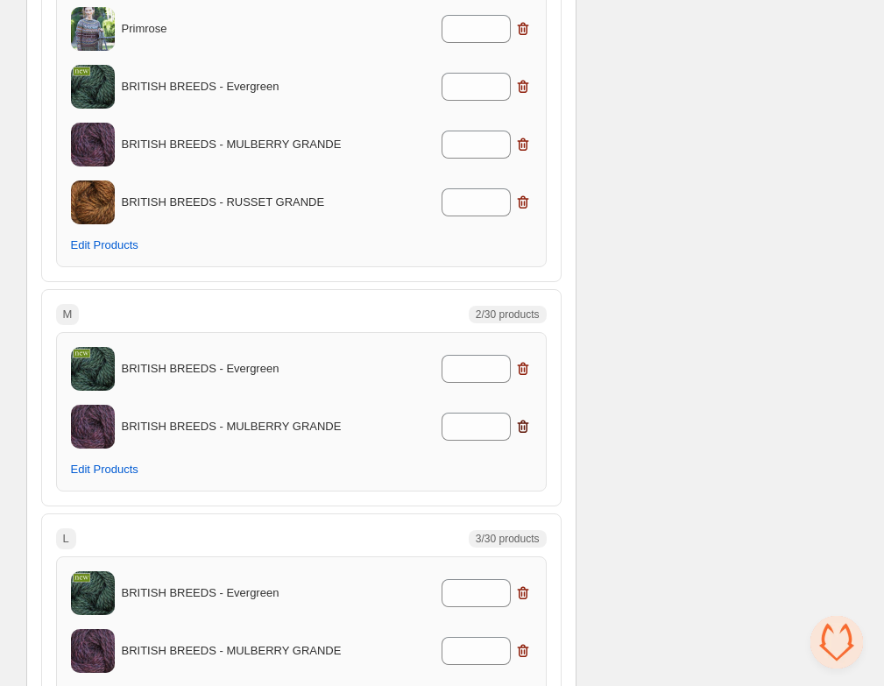
click at [525, 429] on icon "button" at bounding box center [523, 427] width 18 height 18
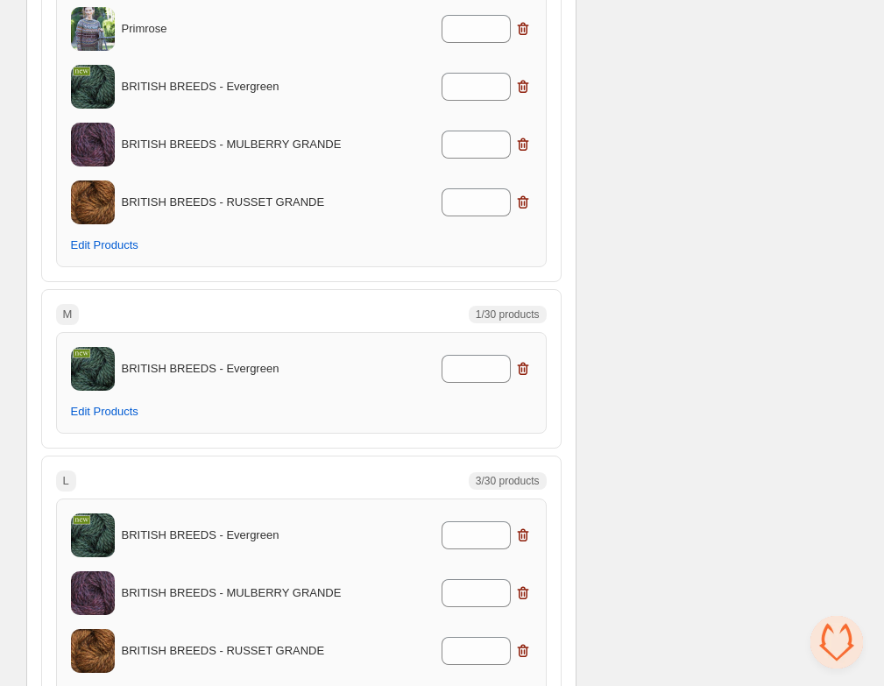
click at [525, 355] on div "*" at bounding box center [445, 369] width 173 height 28
click at [526, 362] on icon "button" at bounding box center [523, 369] width 18 height 18
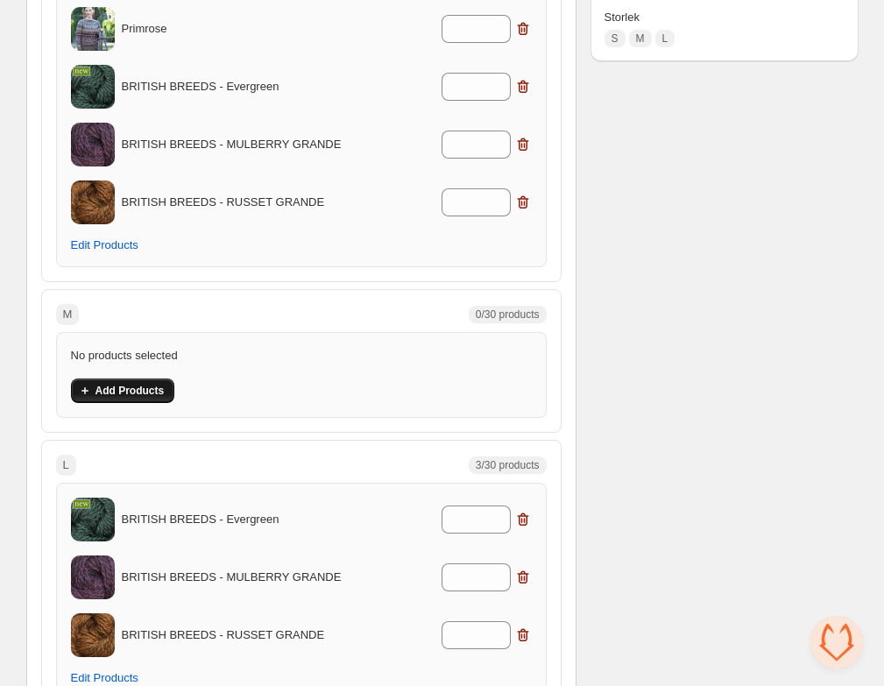
click at [153, 390] on span "Add Products" at bounding box center [130, 391] width 69 height 14
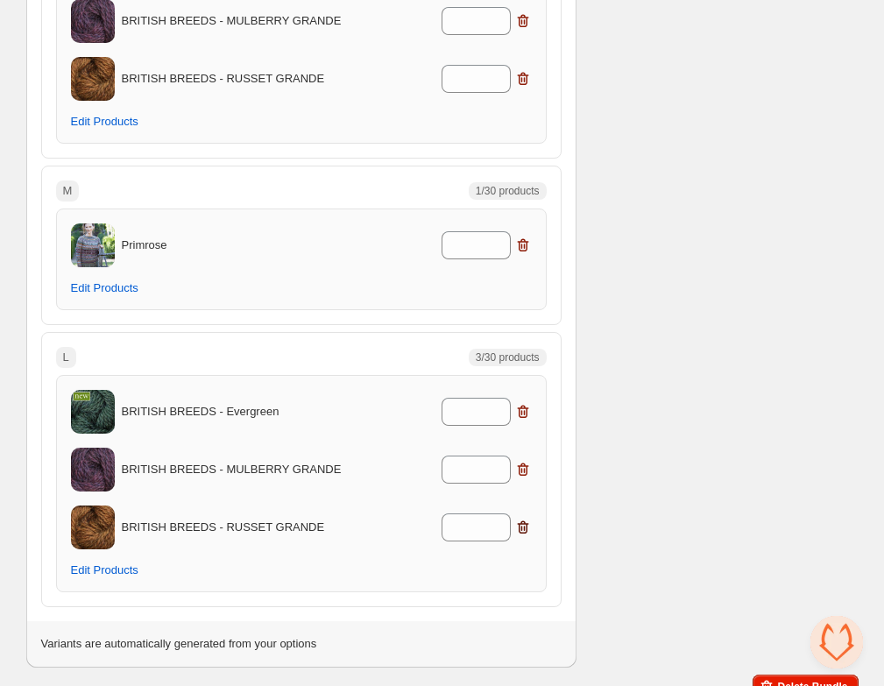
click at [521, 524] on icon "button" at bounding box center [522, 527] width 11 height 13
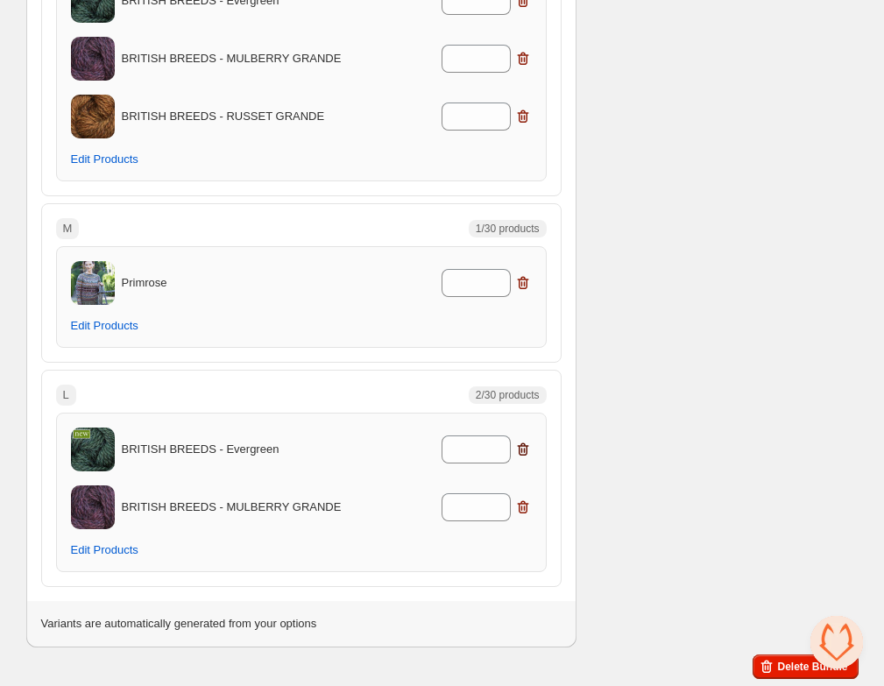
click at [524, 450] on icon "button" at bounding box center [524, 450] width 2 height 5
type input "*"
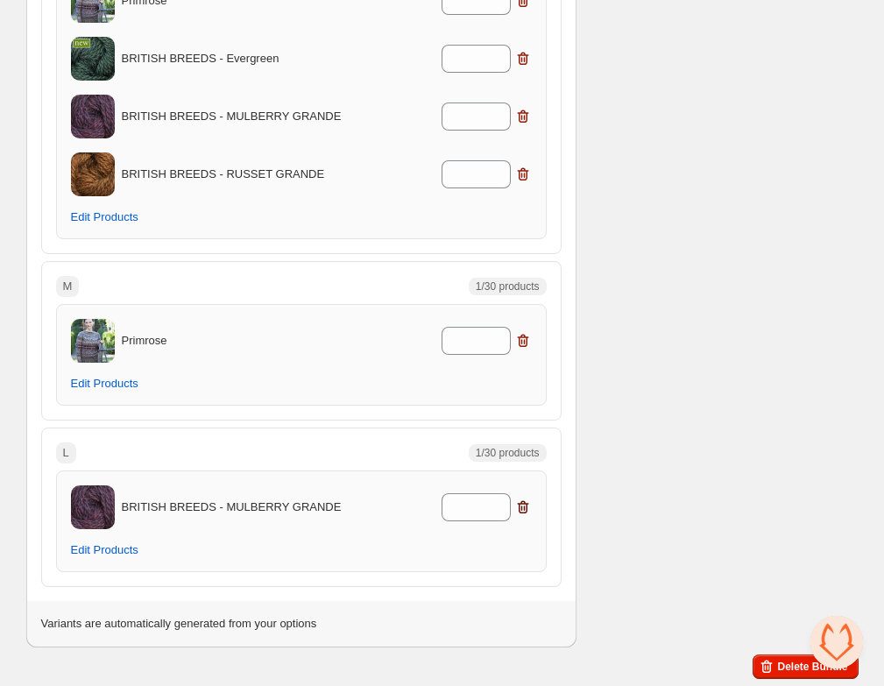
scroll to position [570, 0]
click at [527, 495] on div "*" at bounding box center [445, 507] width 173 height 28
click at [523, 503] on icon "button" at bounding box center [522, 507] width 11 height 13
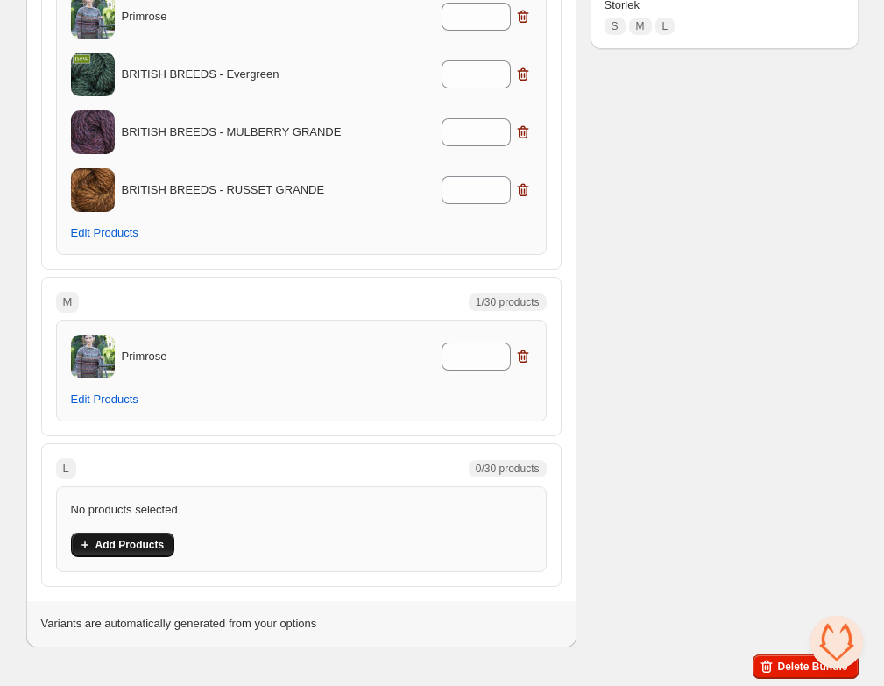
click at [122, 543] on span "Add Products" at bounding box center [130, 545] width 69 height 14
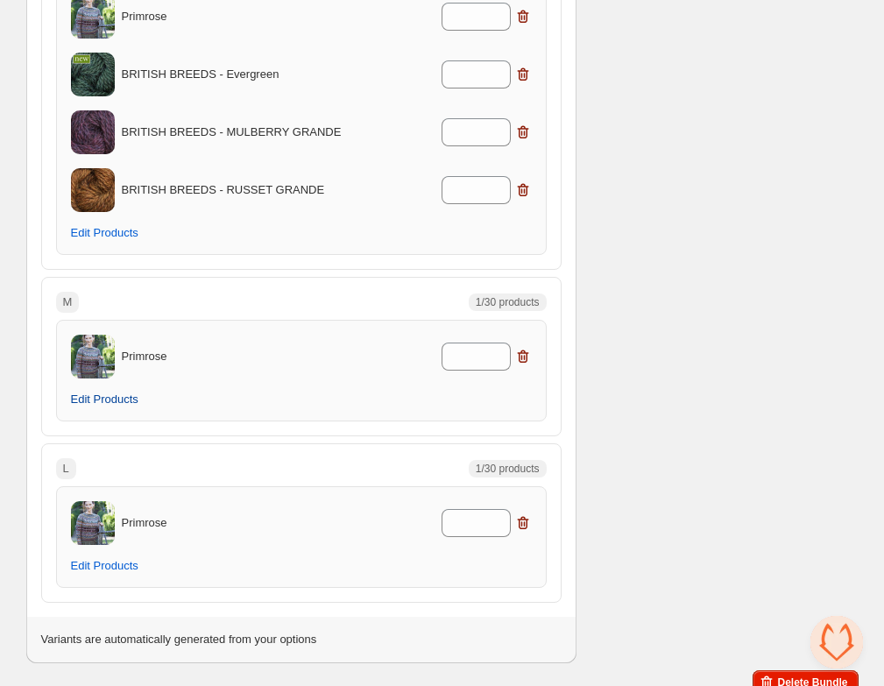
click at [135, 399] on span "Edit Products" at bounding box center [104, 400] width 67 height 14
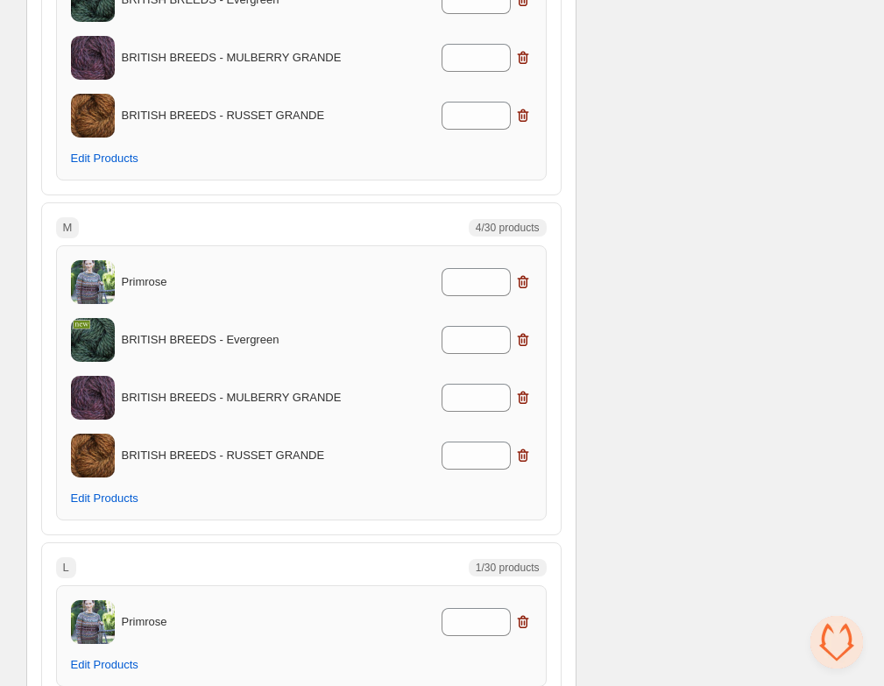
scroll to position [744, 0]
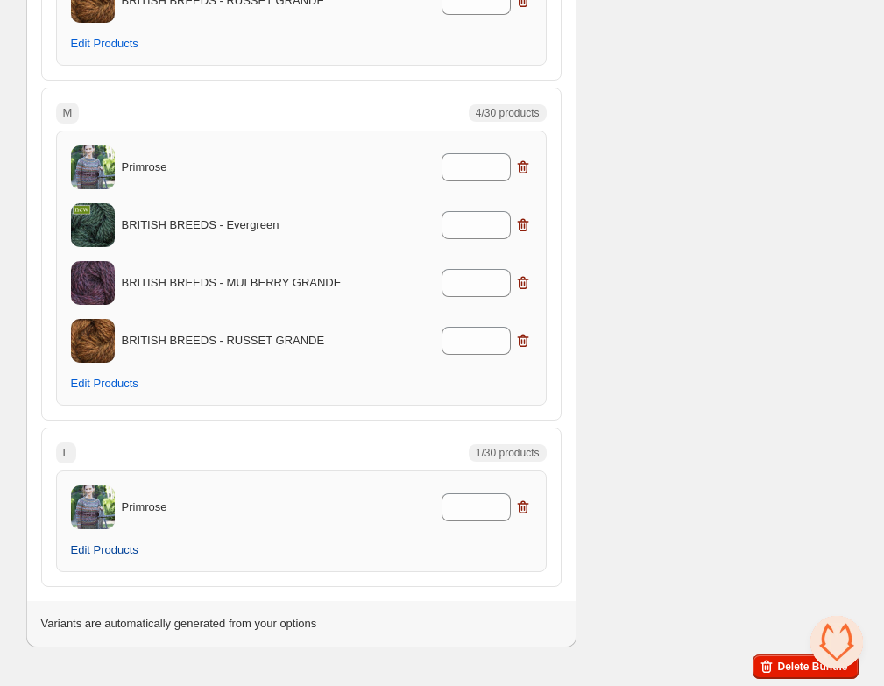
click at [127, 557] on button "Edit Products" at bounding box center [104, 550] width 89 height 25
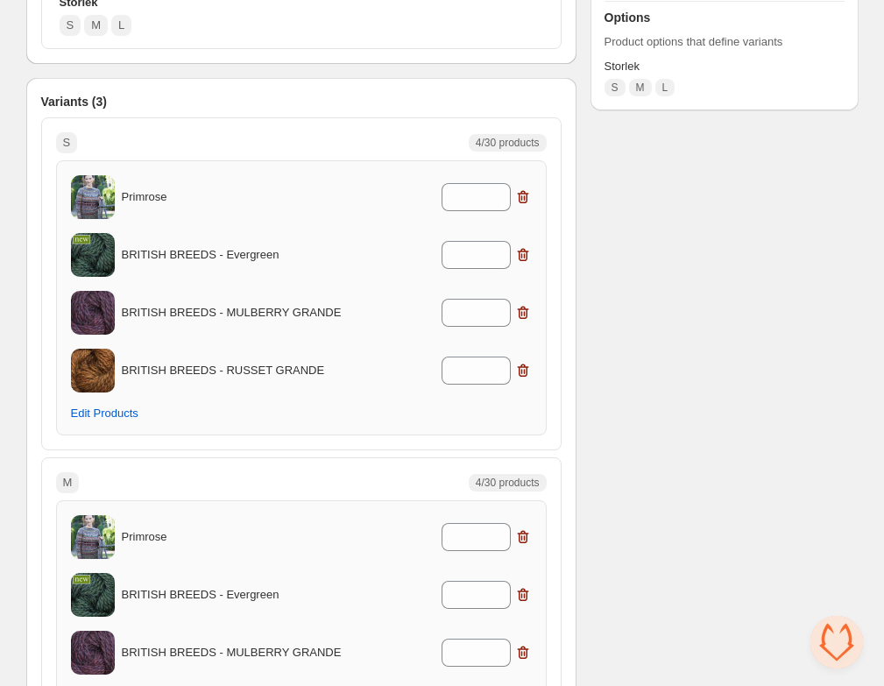
scroll to position [372, 0]
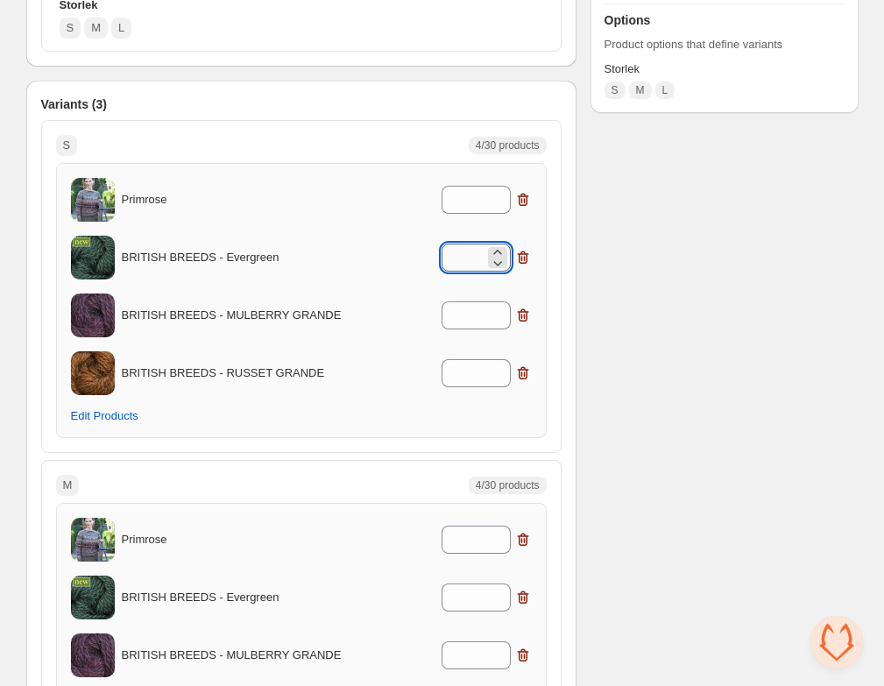
click at [467, 267] on input "*" at bounding box center [463, 258] width 43 height 28
type input "*"
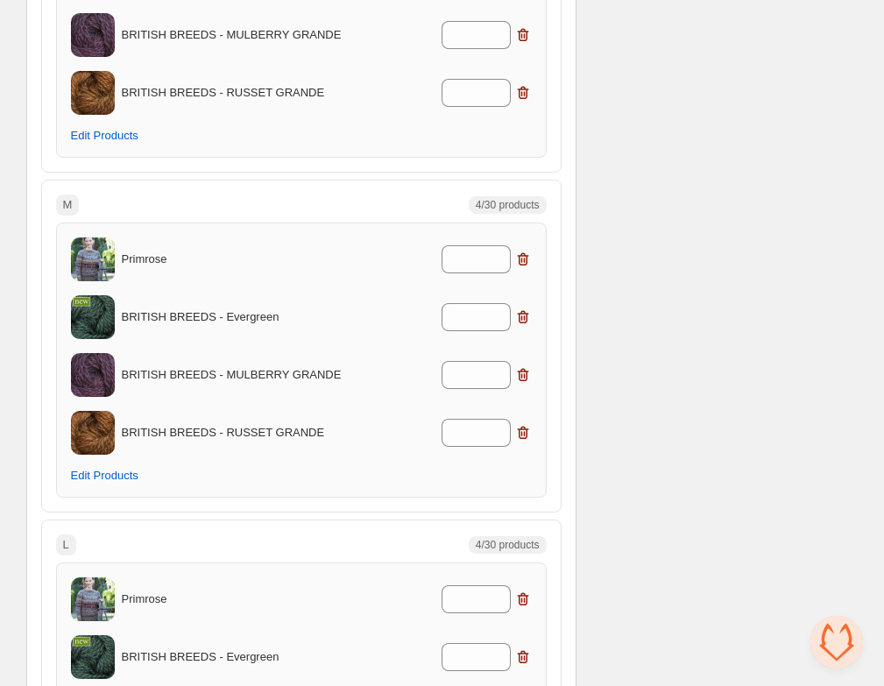
scroll to position [654, 0]
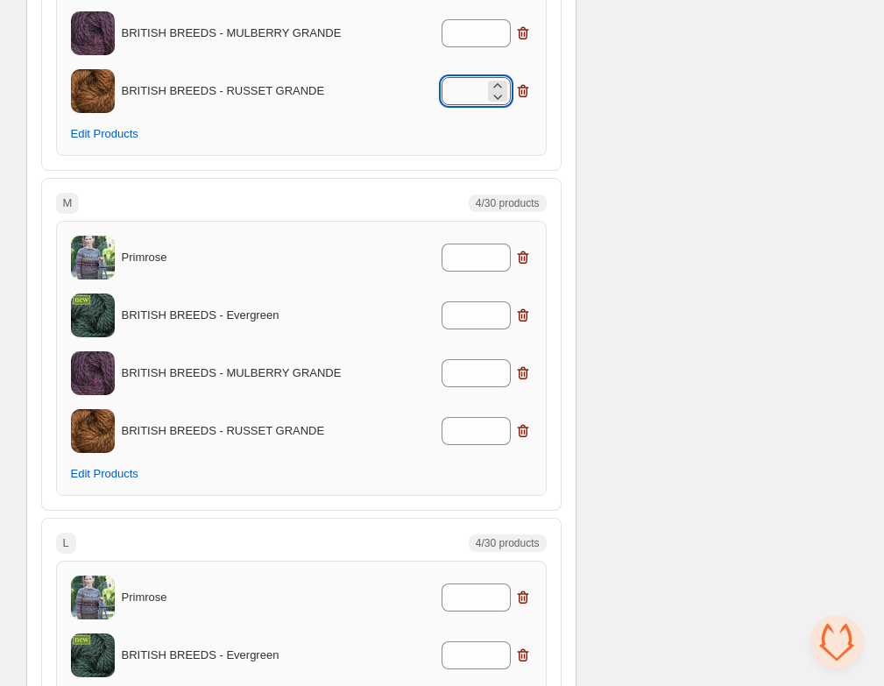
click at [459, 104] on input "*" at bounding box center [463, 91] width 43 height 28
type input "*"
click at [468, 310] on input "*" at bounding box center [463, 315] width 43 height 28
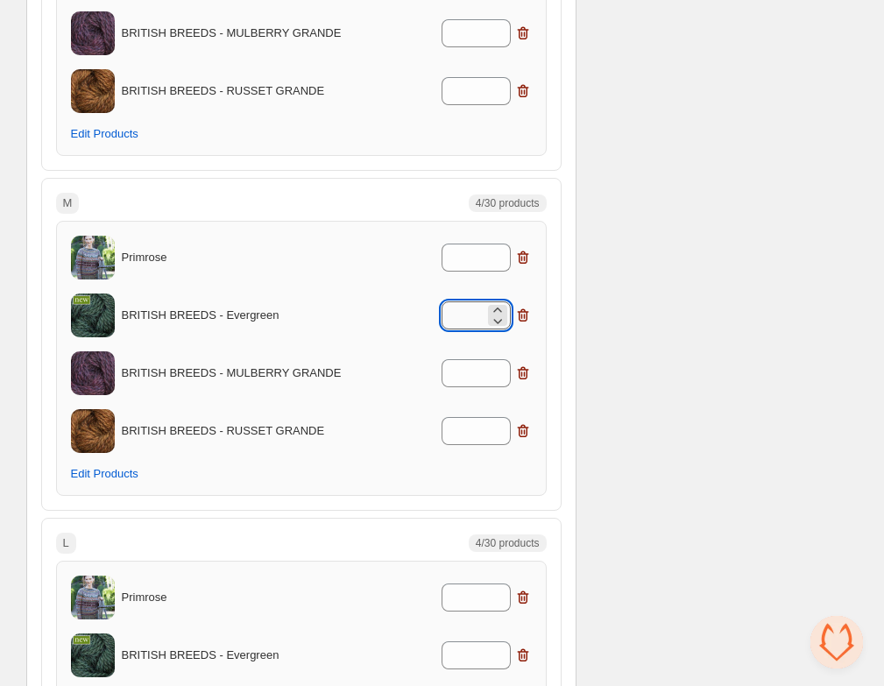
type input "*"
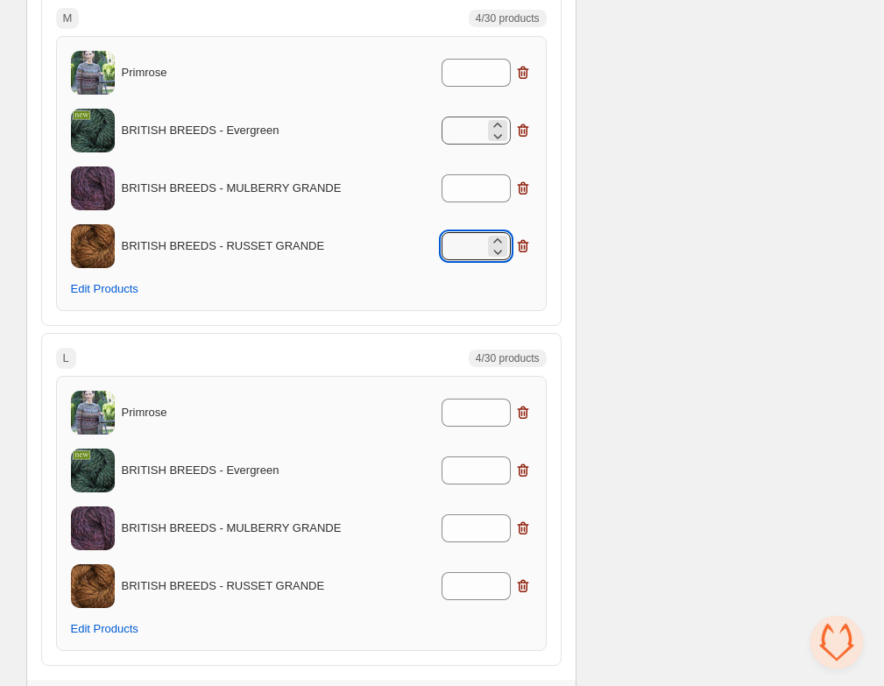
scroll to position [918, 0]
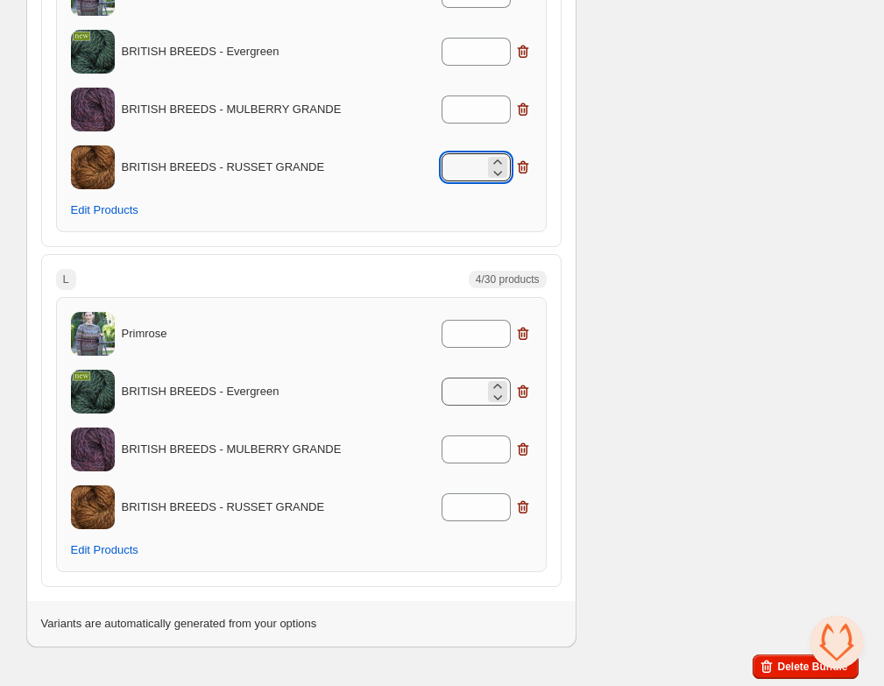
type input "*"
click at [464, 392] on input "*" at bounding box center [463, 392] width 43 height 28
type input "*"
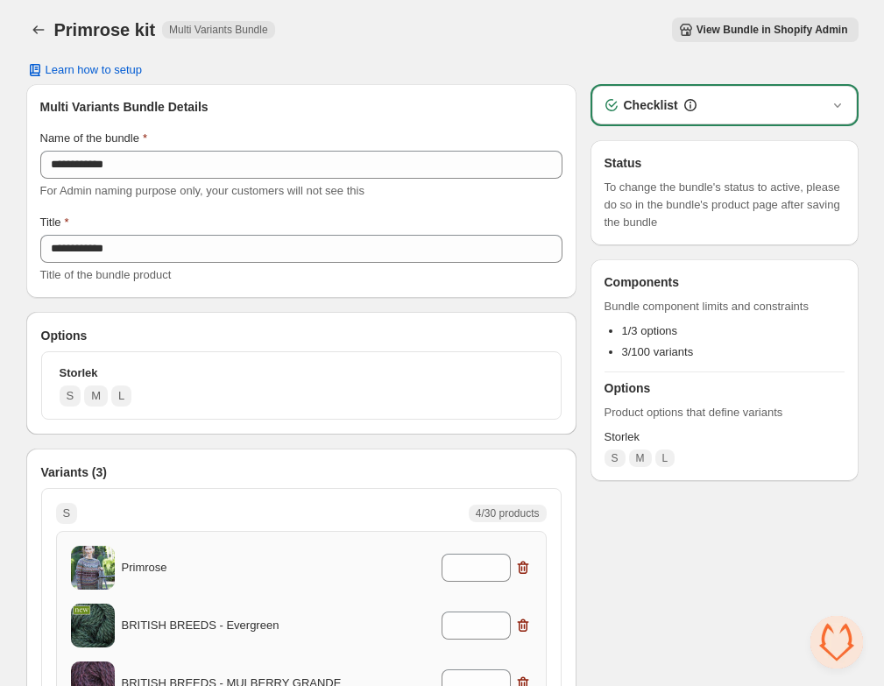
scroll to position [0, 0]
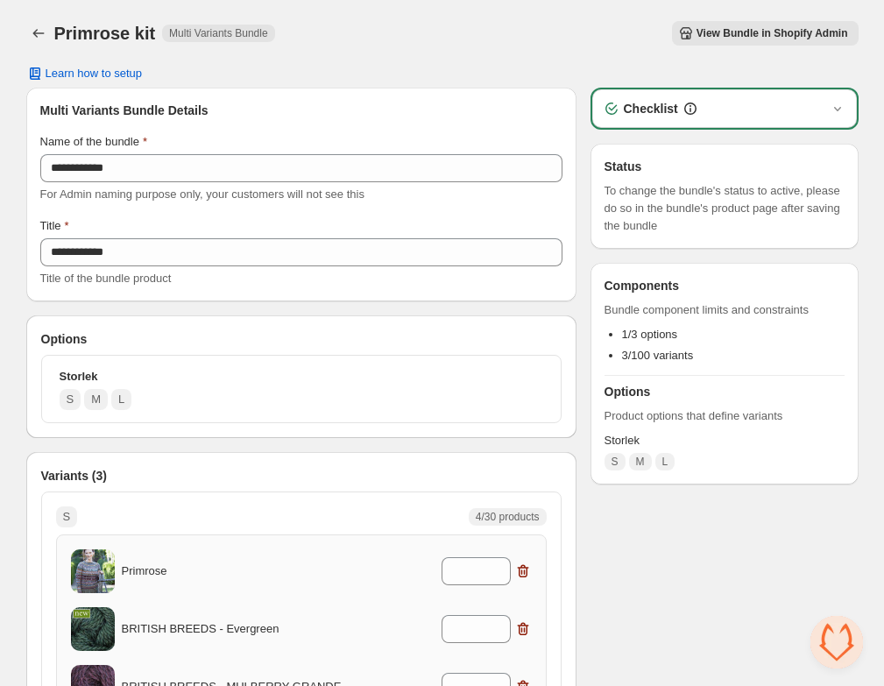
type input "*"
click at [726, 24] on button "View Bundle in Shopify Admin" at bounding box center [765, 33] width 187 height 25
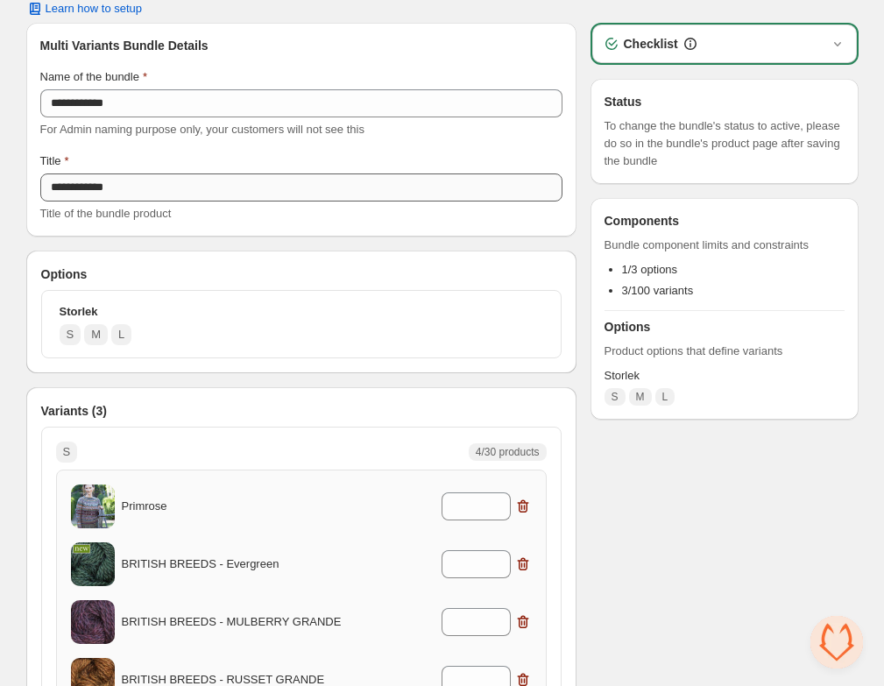
scroll to position [62, 0]
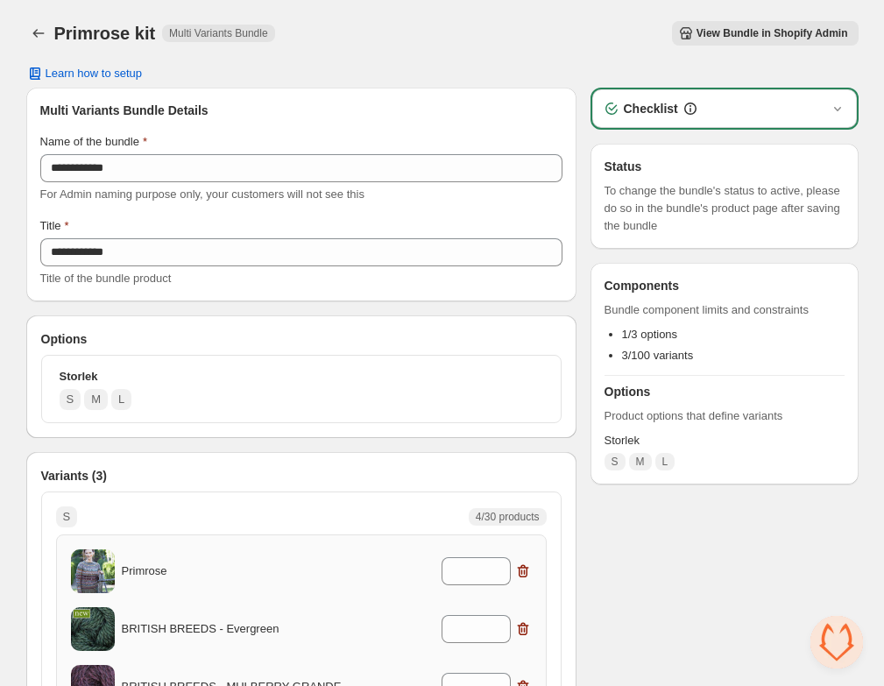
click at [747, 23] on button "View Bundle in Shopify Admin" at bounding box center [765, 33] width 187 height 25
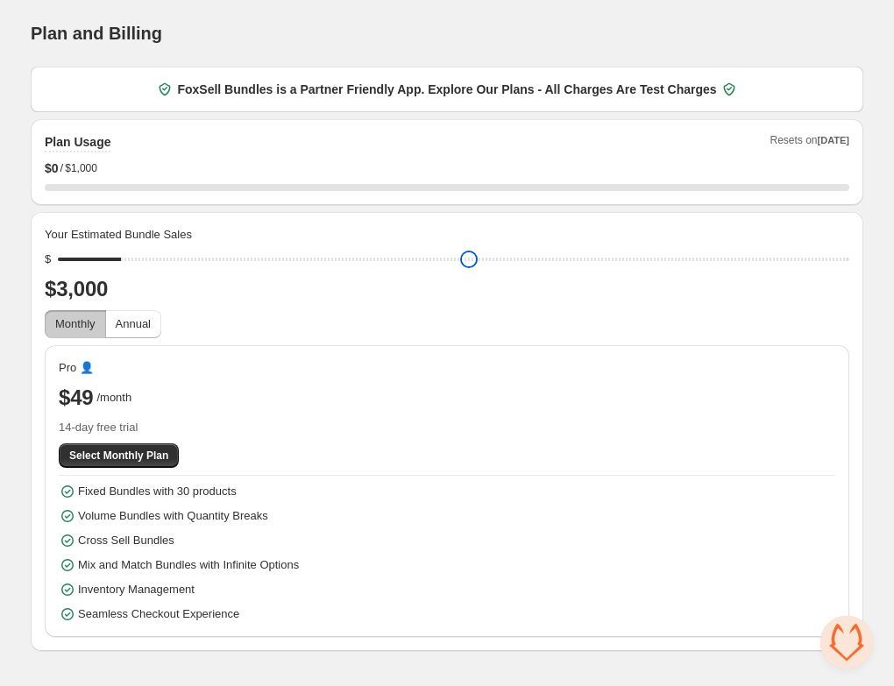
drag, startPoint x: 186, startPoint y: 257, endPoint x: 115, endPoint y: 257, distance: 71.0
click at [115, 257] on input "range" at bounding box center [453, 259] width 791 height 25
drag, startPoint x: 115, startPoint y: 257, endPoint x: 89, endPoint y: 257, distance: 25.4
click at [89, 257] on input "range" at bounding box center [453, 259] width 791 height 25
drag, startPoint x: 96, startPoint y: 264, endPoint x: 69, endPoint y: 266, distance: 27.3
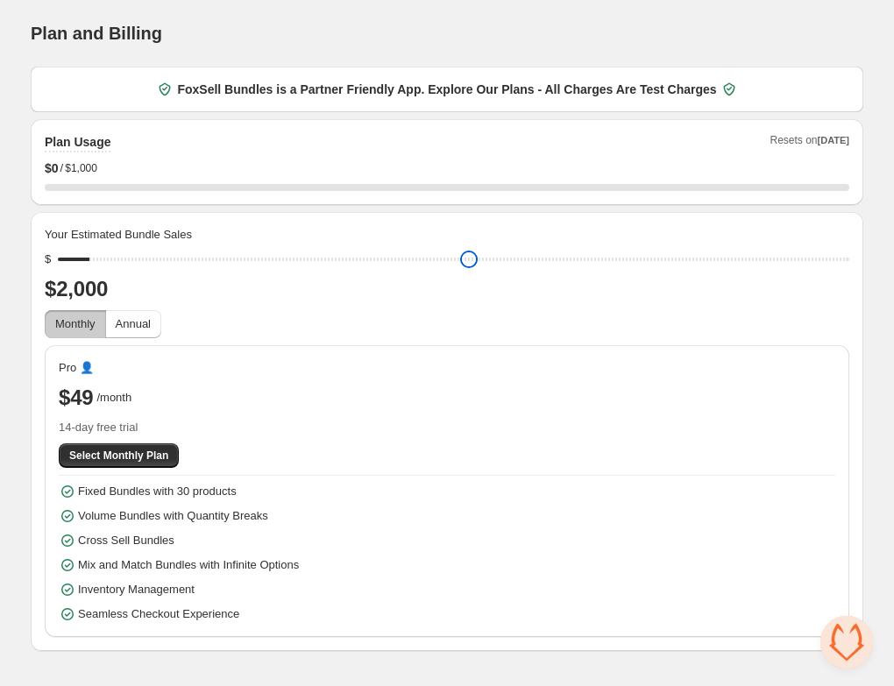
click at [69, 266] on input "range" at bounding box center [453, 259] width 791 height 25
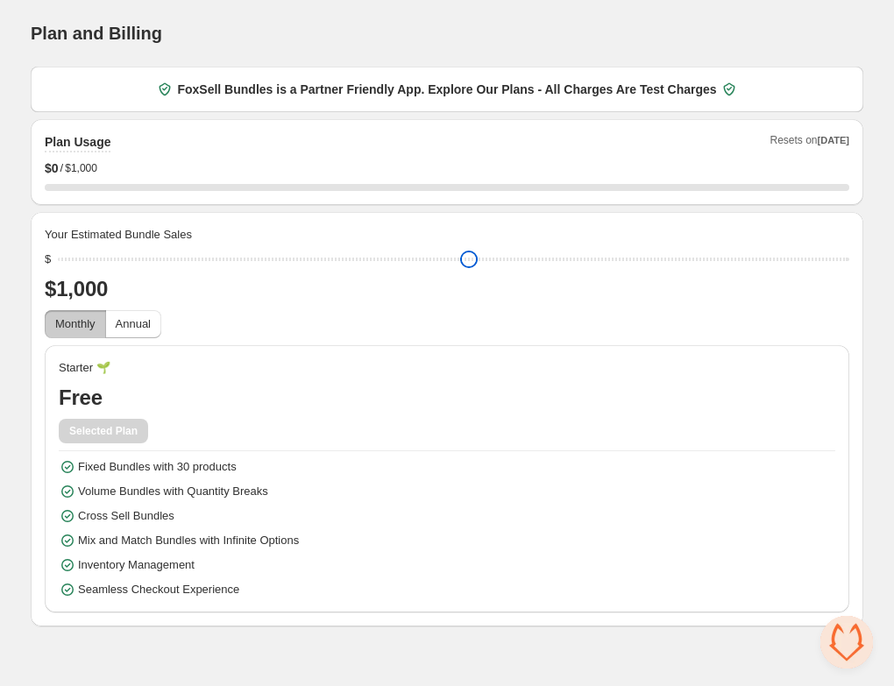
drag, startPoint x: 68, startPoint y: 265, endPoint x: 80, endPoint y: 263, distance: 11.5
click at [80, 263] on input "range" at bounding box center [453, 259] width 791 height 25
drag, startPoint x: 67, startPoint y: 266, endPoint x: 80, endPoint y: 266, distance: 12.3
click at [80, 266] on input "range" at bounding box center [453, 259] width 791 height 25
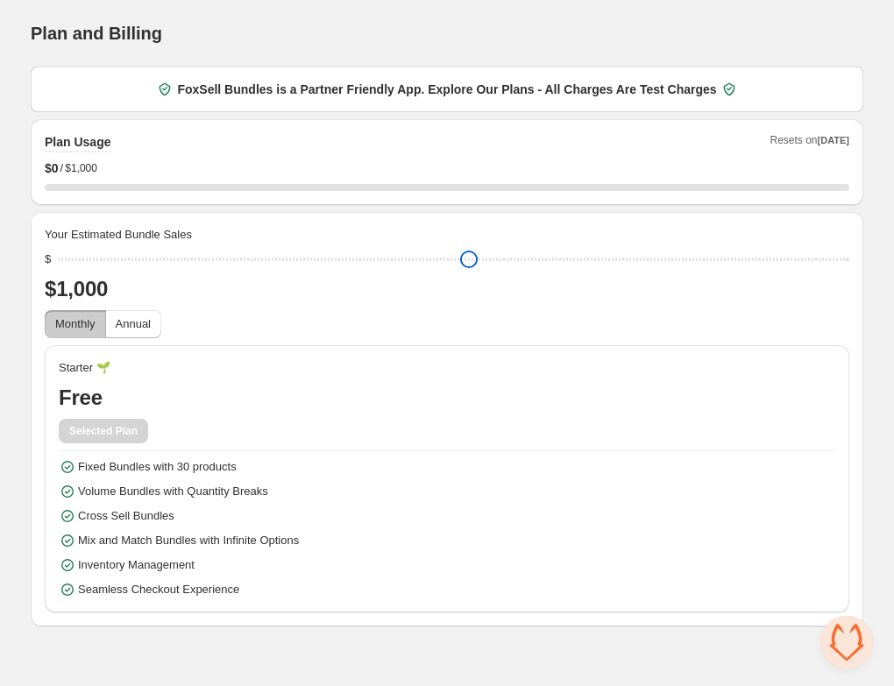
drag, startPoint x: 67, startPoint y: 266, endPoint x: 87, endPoint y: 266, distance: 20.2
type input "****"
click at [87, 266] on input "range" at bounding box center [453, 259] width 791 height 25
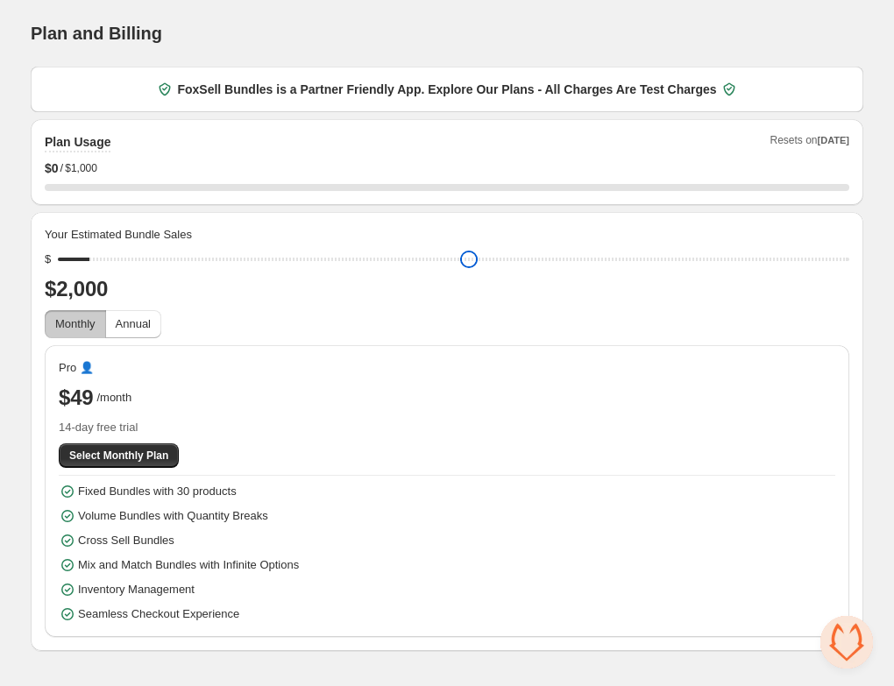
click at [87, 266] on input "range" at bounding box center [453, 259] width 791 height 25
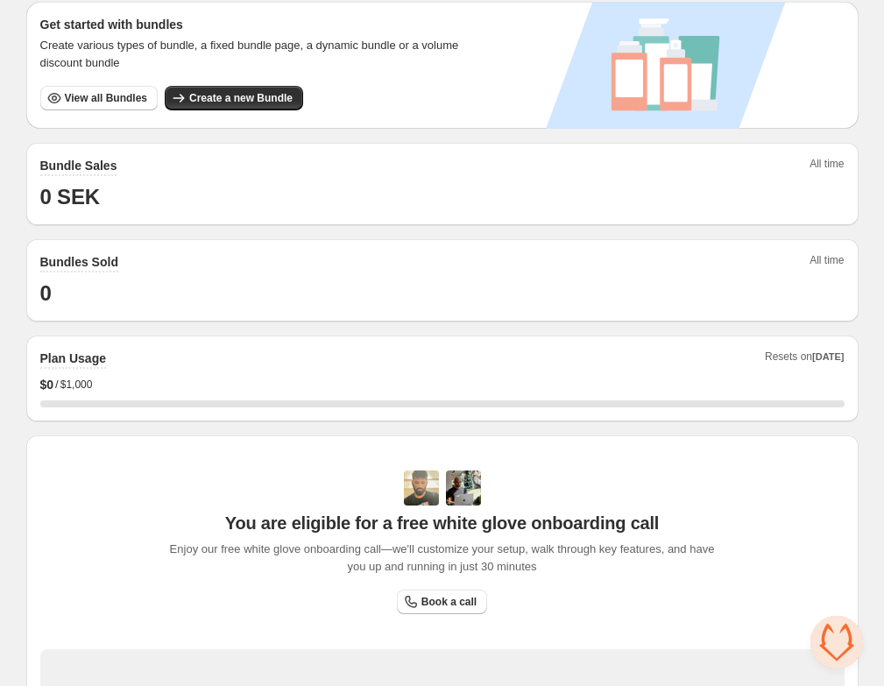
scroll to position [85, 0]
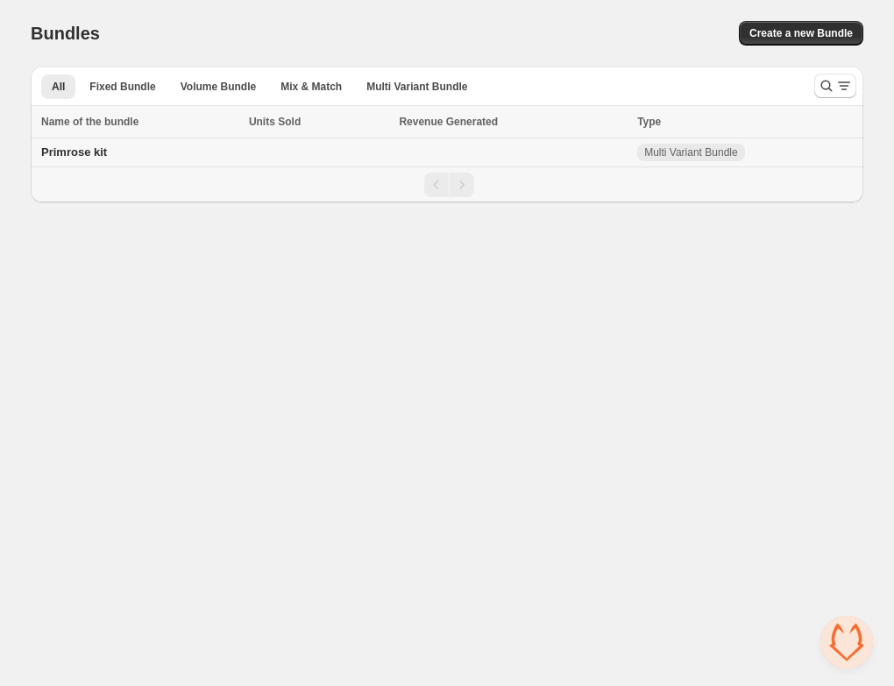
click at [107, 146] on span "Primrose kit" at bounding box center [74, 151] width 66 height 13
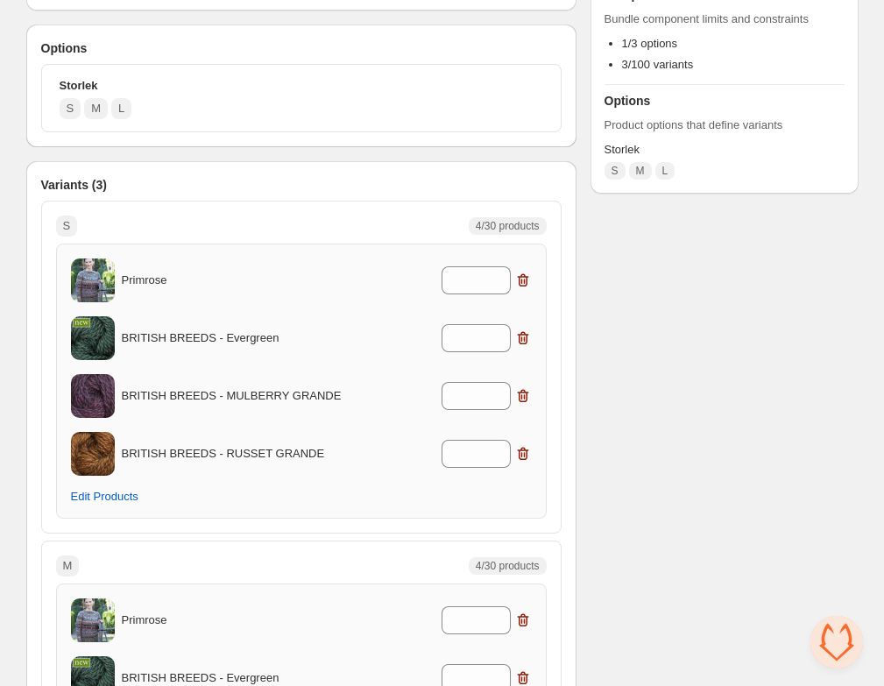
scroll to position [318, 0]
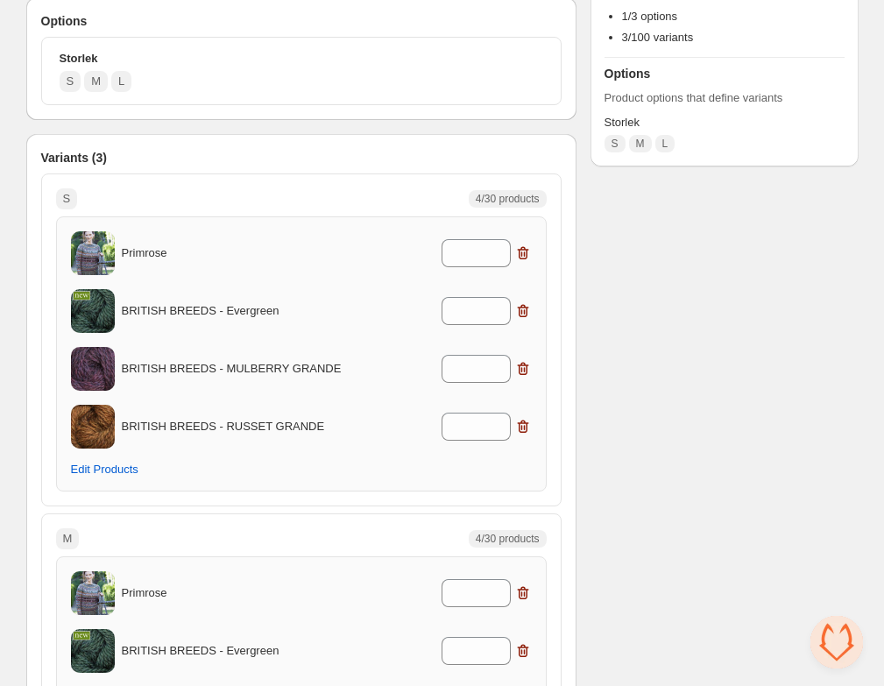
click at [103, 249] on img at bounding box center [93, 253] width 44 height 55
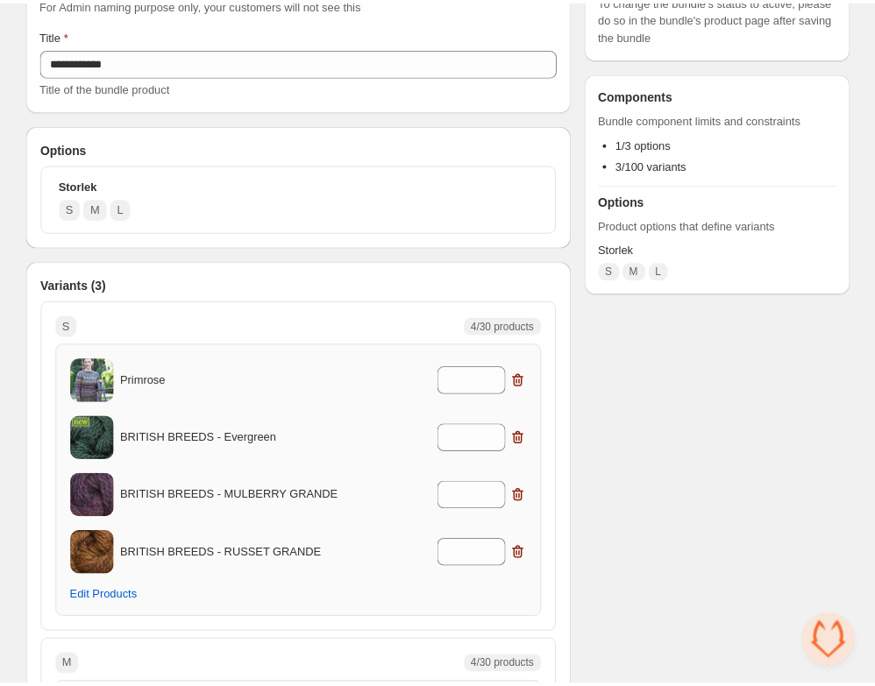
scroll to position [0, 0]
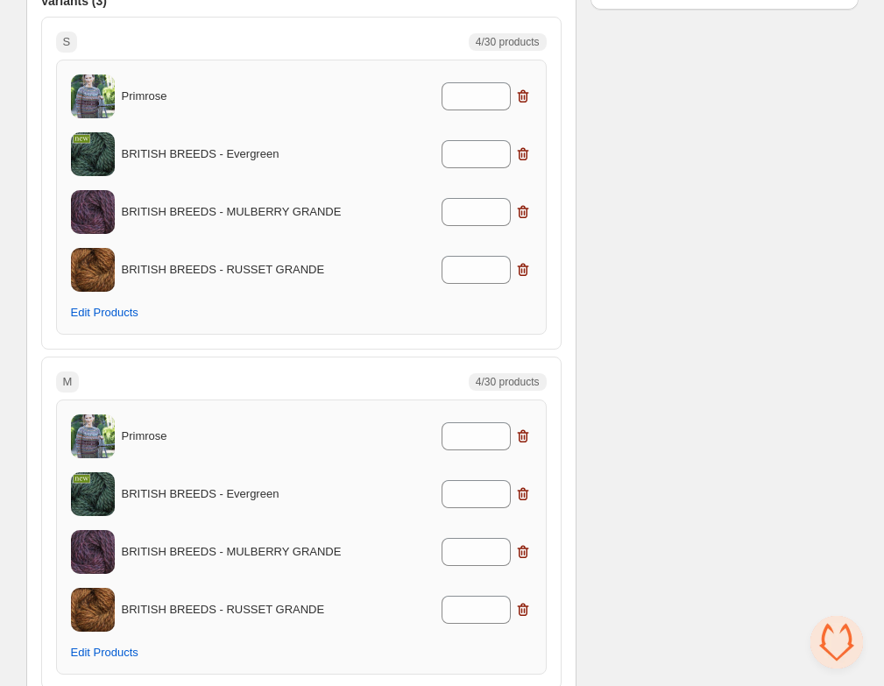
scroll to position [479, 0]
